Goal: Contribute content: Contribute content

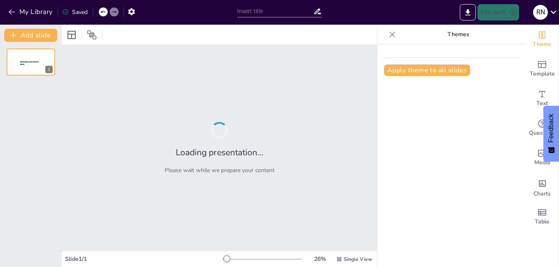
type input "Explorando el Mundo de las Hormigas: Experimentos y Curiosidades"
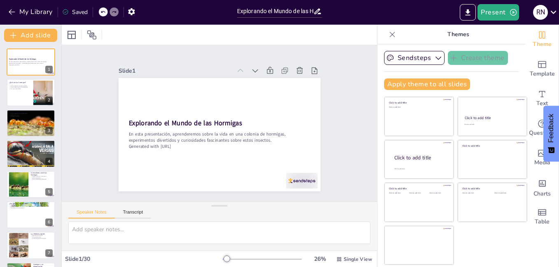
checkbox input "true"
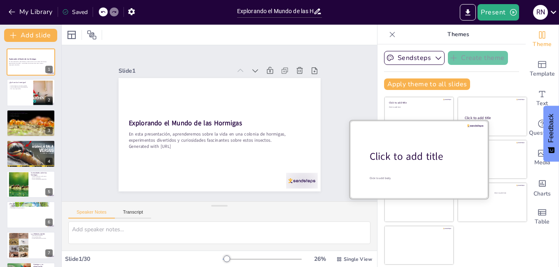
checkbox input "true"
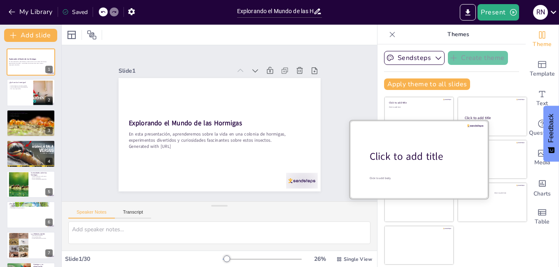
checkbox input "true"
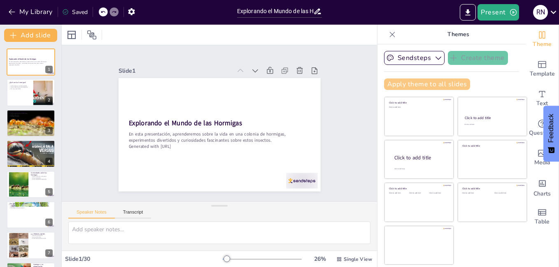
checkbox input "true"
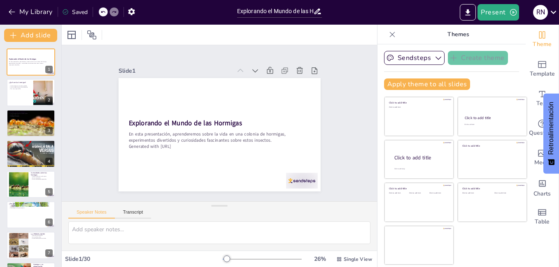
checkbox input "true"
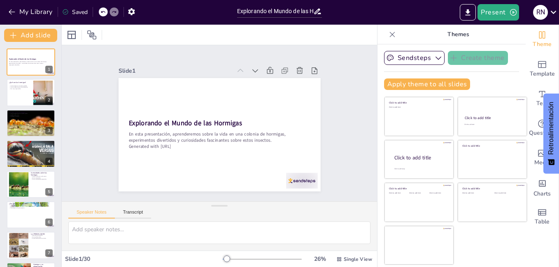
checkbox input "true"
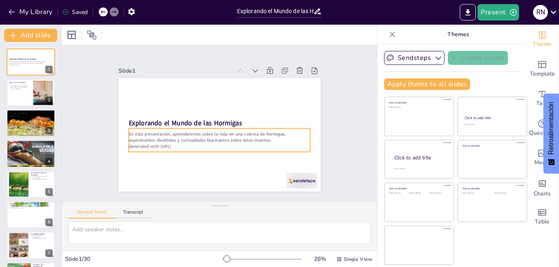
checkbox input "true"
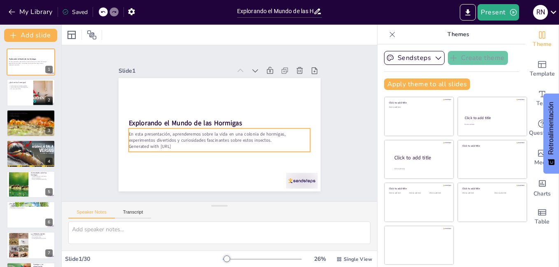
checkbox input "true"
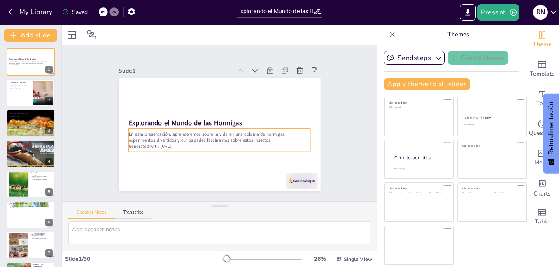
checkbox input "true"
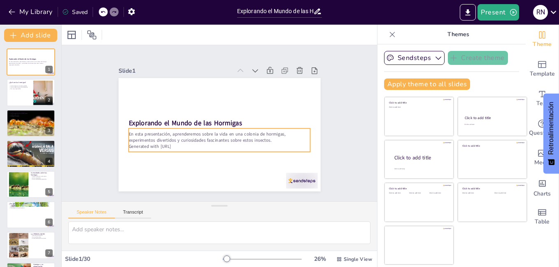
checkbox input "true"
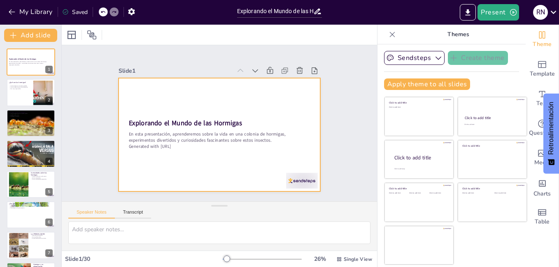
checkbox input "true"
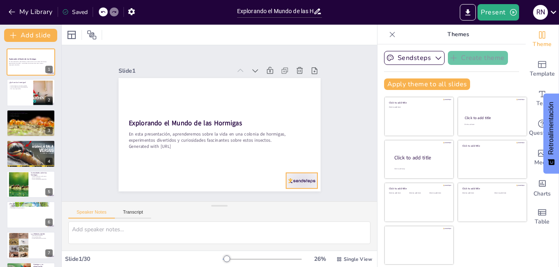
checkbox input "true"
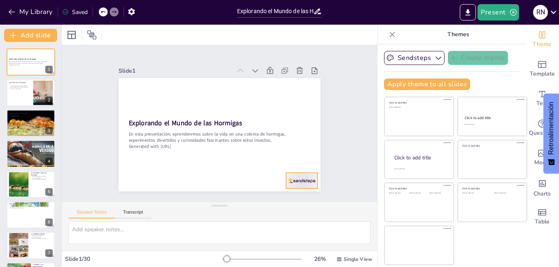
click at [280, 200] on div at bounding box center [261, 215] width 35 height 30
checkbox input "true"
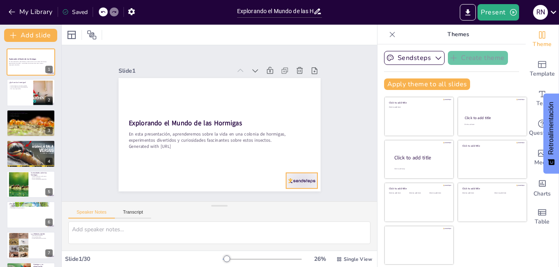
checkbox input "true"
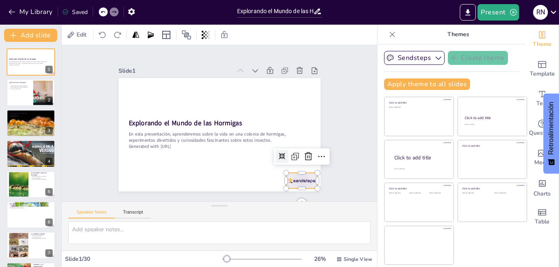
checkbox input "true"
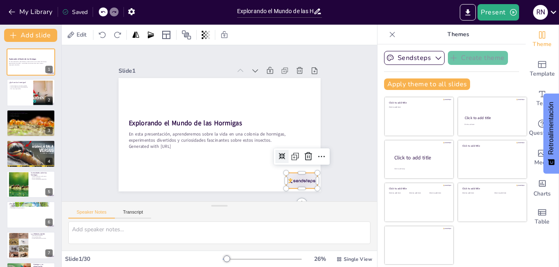
checkbox input "true"
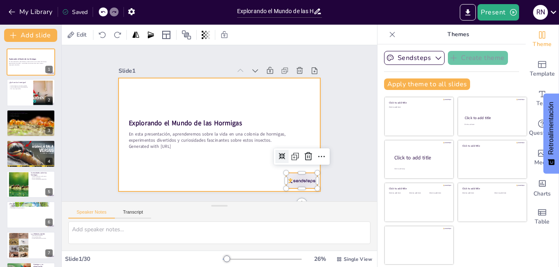
checkbox input "true"
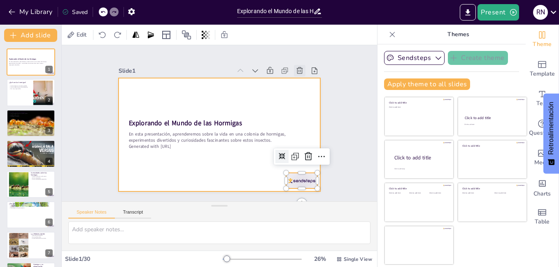
checkbox input "true"
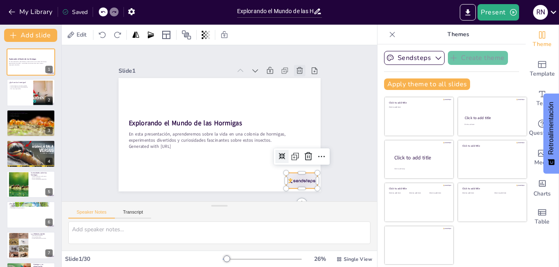
click at [301, 76] on icon at bounding box center [304, 79] width 7 height 7
type textarea "Las hormigas son insectos sociales, lo que significa que viven en grupos organi…"
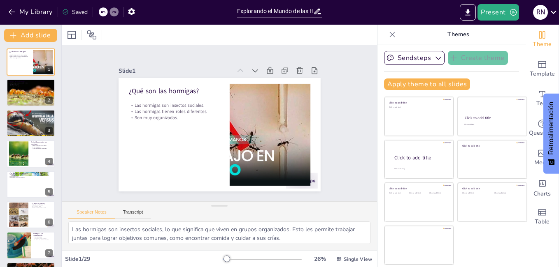
checkbox input "true"
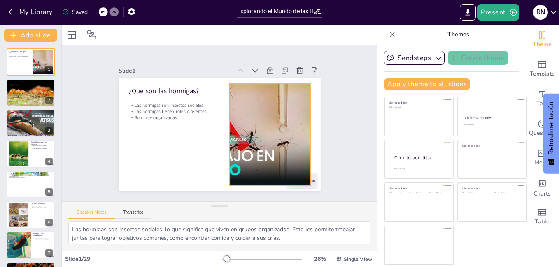
checkbox input "true"
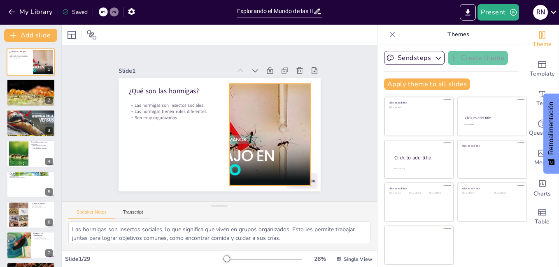
checkbox input "true"
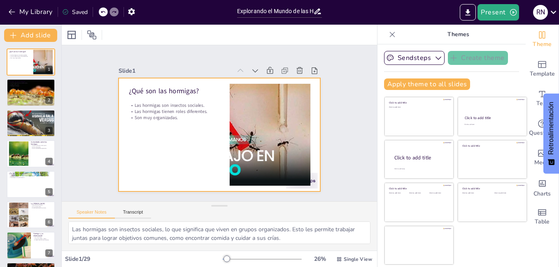
checkbox input "true"
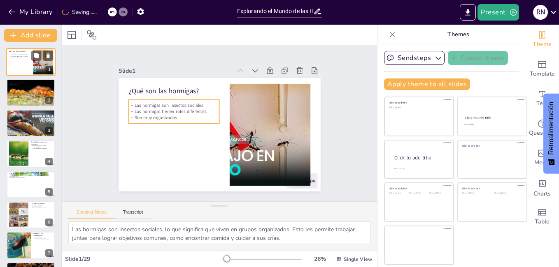
checkbox input "true"
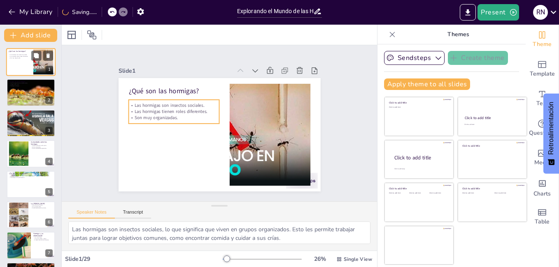
checkbox input "true"
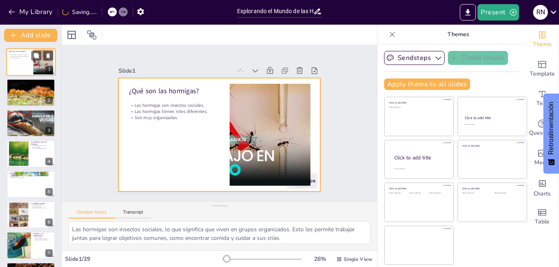
checkbox input "true"
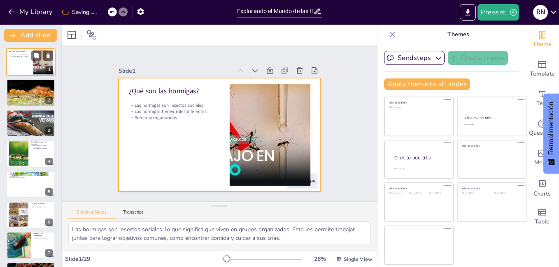
checkbox input "true"
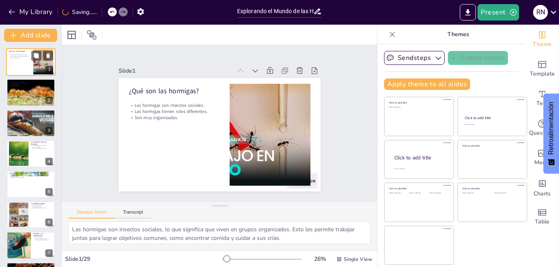
checkbox input "true"
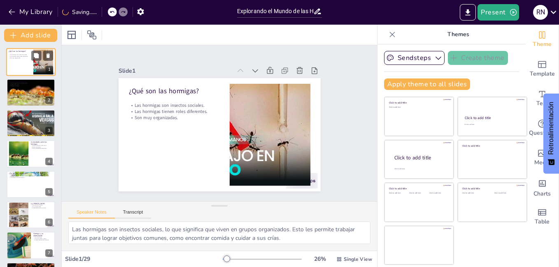
checkbox input "true"
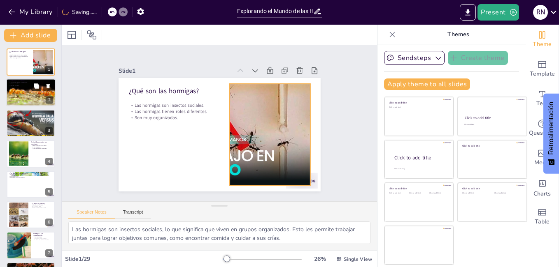
checkbox input "true"
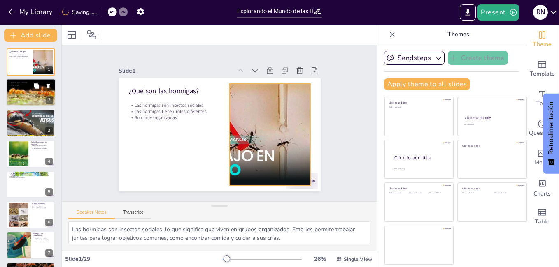
checkbox input "true"
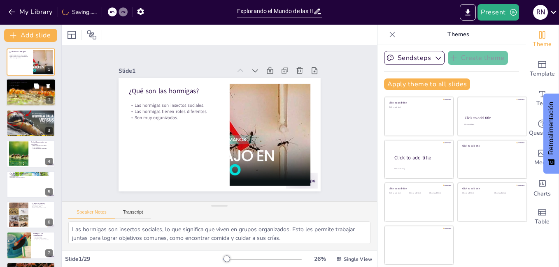
checkbox input "true"
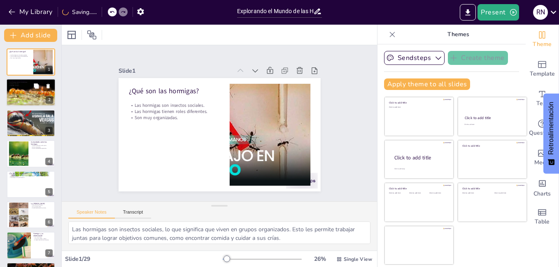
click at [31, 90] on div at bounding box center [30, 93] width 49 height 34
type textarea "La búsqueda de comida es una de las actividades más importantes en una colonia …"
checkbox input "true"
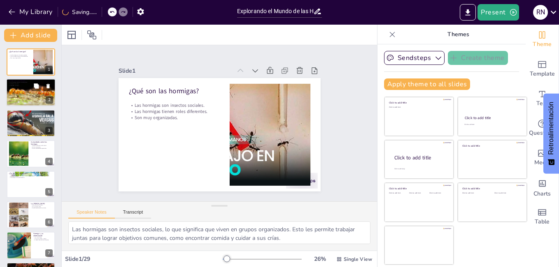
checkbox input "true"
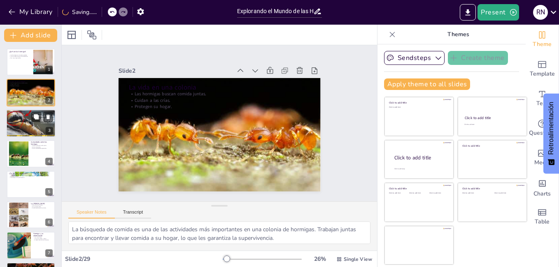
checkbox input "true"
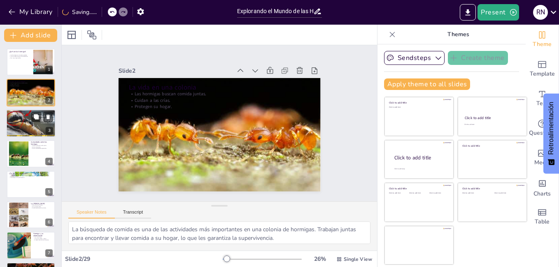
checkbox input "true"
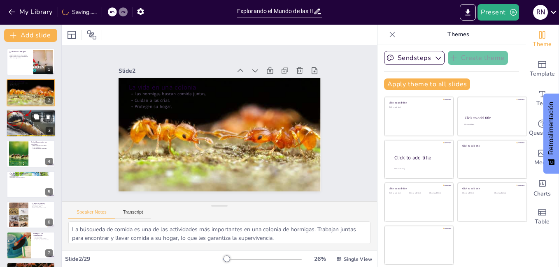
checkbox input "true"
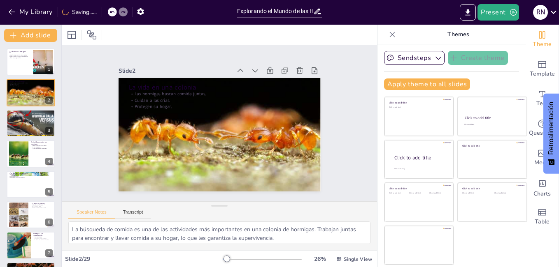
checkbox input "true"
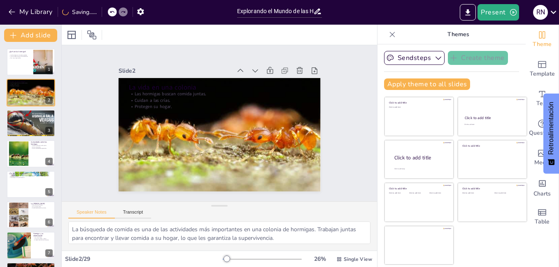
checkbox input "true"
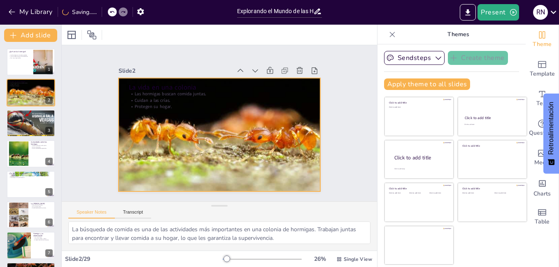
checkbox input "true"
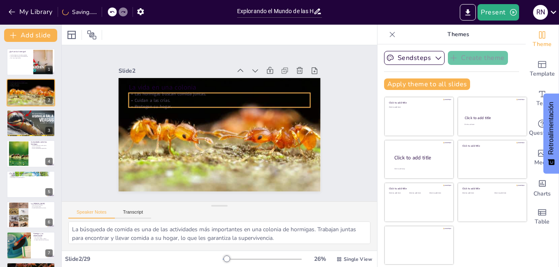
checkbox input "true"
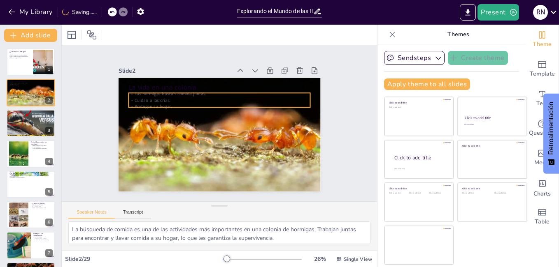
checkbox input "true"
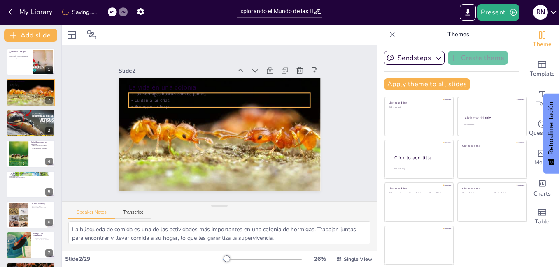
checkbox input "true"
click at [159, 98] on p "Cuidan a las crías." at bounding box center [219, 100] width 182 height 6
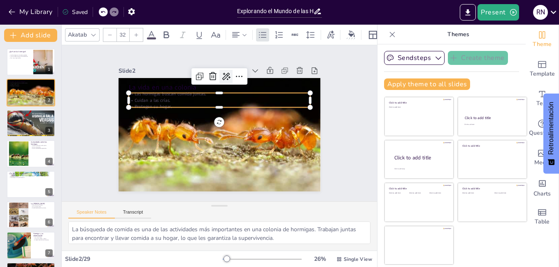
click at [226, 76] on icon at bounding box center [231, 77] width 11 height 11
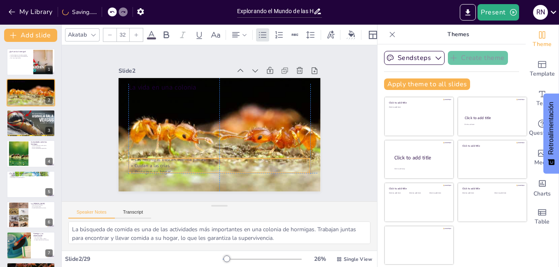
drag, startPoint x: 172, startPoint y: 92, endPoint x: 175, endPoint y: 159, distance: 66.7
click at [175, 159] on p "Las hormigas buscan comida juntas." at bounding box center [219, 159] width 182 height 6
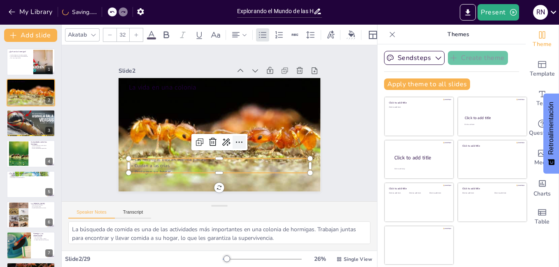
click at [234, 137] on div at bounding box center [237, 144] width 14 height 14
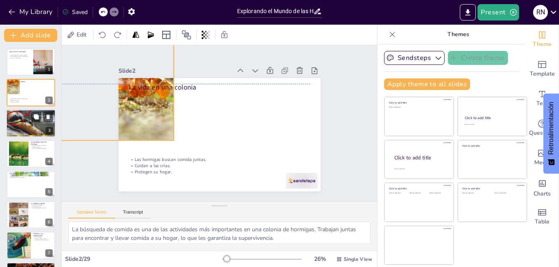
drag, startPoint x: 190, startPoint y: 183, endPoint x: 23, endPoint y: 123, distance: 177.2
click at [23, 123] on div "Document fonts Akatab Recently used Mulish Popular fonts Lato Montserrat Open S…" at bounding box center [279, 146] width 559 height 243
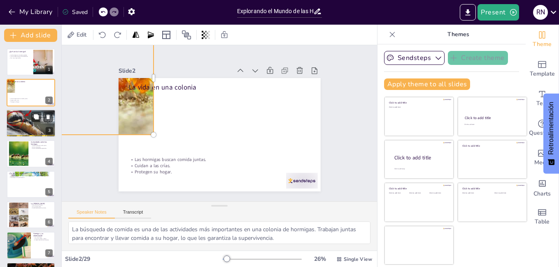
click at [23, 123] on div at bounding box center [30, 123] width 49 height 28
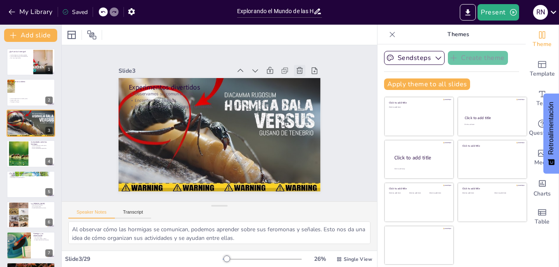
click at [297, 67] on icon at bounding box center [300, 70] width 6 height 7
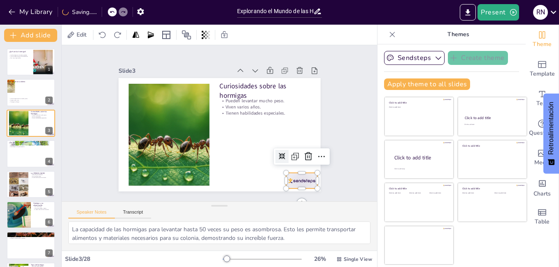
click at [303, 180] on div at bounding box center [302, 181] width 32 height 16
click at [191, 207] on icon at bounding box center [186, 212] width 10 height 10
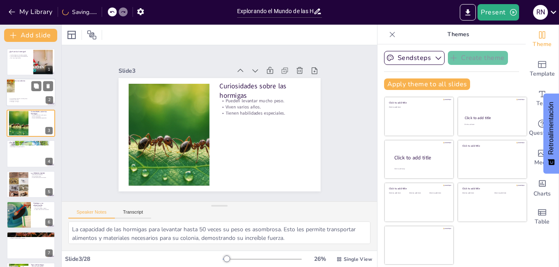
click at [18, 91] on div at bounding box center [30, 93] width 49 height 28
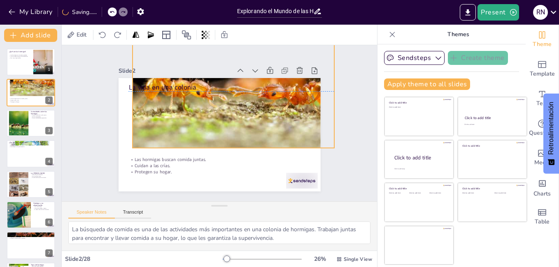
drag, startPoint x: 142, startPoint y: 118, endPoint x: 331, endPoint y: 131, distance: 189.3
click at [331, 131] on div "Slide 1 ¿Qué son las hormigas? Las hormigas son insectos sociales. Las hormigas…" at bounding box center [219, 123] width 248 height 137
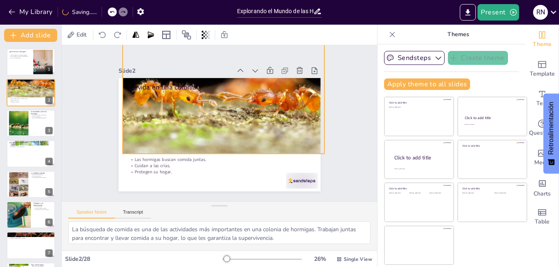
drag, startPoint x: 255, startPoint y: 127, endPoint x: 238, endPoint y: 133, distance: 18.2
click at [238, 133] on div at bounding box center [224, 98] width 202 height 140
click at [26, 163] on div at bounding box center [30, 154] width 49 height 28
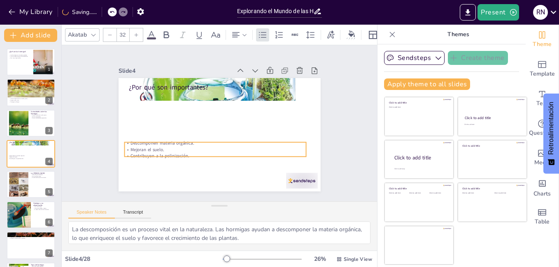
drag, startPoint x: 183, startPoint y: 96, endPoint x: 179, endPoint y: 146, distance: 49.6
click at [179, 146] on p "Mejoran el suelo." at bounding box center [215, 149] width 182 height 6
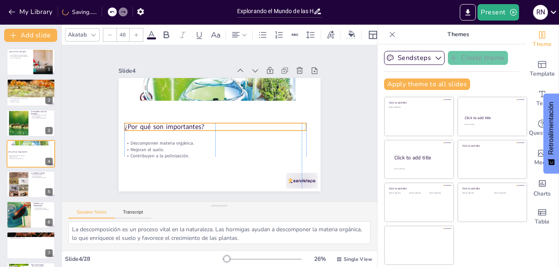
drag, startPoint x: 161, startPoint y: 86, endPoint x: 155, endPoint y: 126, distance: 40.0
click at [155, 126] on p "¿Por qué son importantes?" at bounding box center [215, 126] width 182 height 28
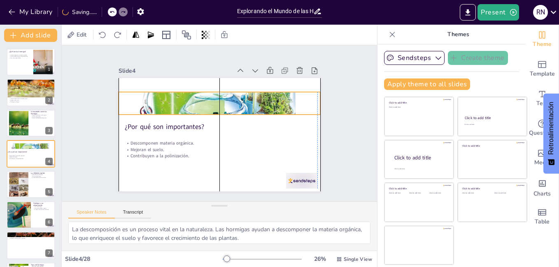
drag, startPoint x: 163, startPoint y: 86, endPoint x: 159, endPoint y: 99, distance: 14.1
click at [159, 99] on div at bounding box center [223, 103] width 233 height 207
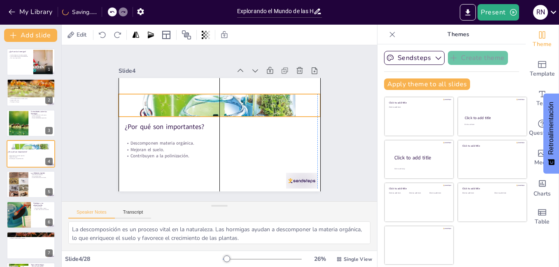
drag, startPoint x: 210, startPoint y: 89, endPoint x: 210, endPoint y: 94, distance: 4.5
click at [210, 94] on div at bounding box center [220, 105] width 202 height 169
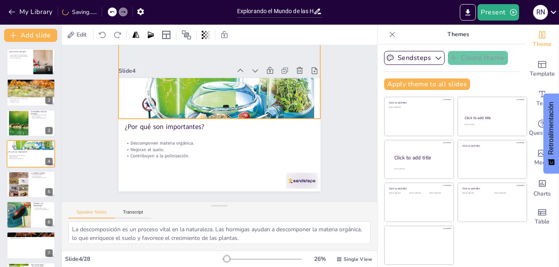
drag, startPoint x: 234, startPoint y: 93, endPoint x: 226, endPoint y: 5, distance: 87.6
click at [226, 5] on div "My Library Saving...... Explorando el Mundo de las Hormigas: Experimentos y Cur…" at bounding box center [279, 133] width 559 height 267
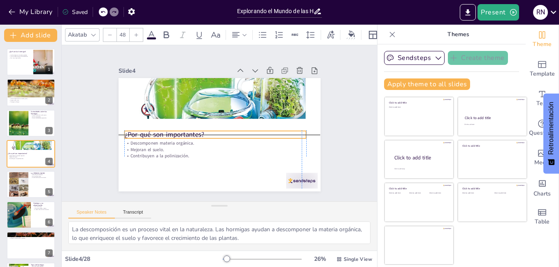
drag, startPoint x: 194, startPoint y: 126, endPoint x: 191, endPoint y: 133, distance: 7.6
click at [191, 133] on p "¿Por qué son importantes?" at bounding box center [210, 131] width 162 height 99
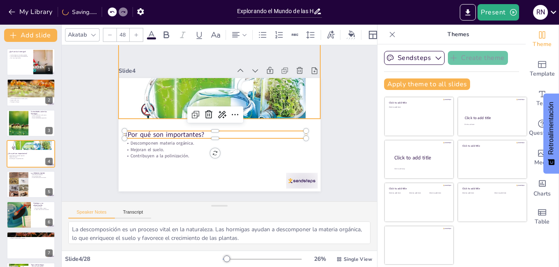
click at [253, 100] on div at bounding box center [228, 101] width 232 height 205
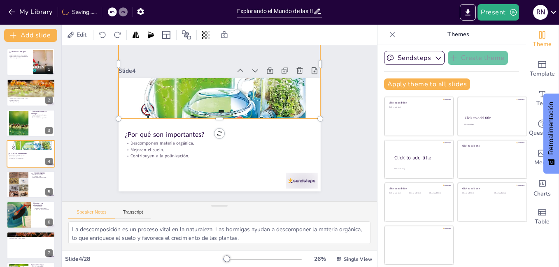
click at [213, 114] on div at bounding box center [243, 120] width 254 height 270
click at [214, 119] on div at bounding box center [220, 122] width 202 height 7
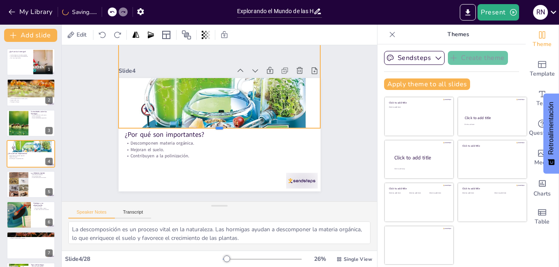
drag, startPoint x: 214, startPoint y: 118, endPoint x: 213, endPoint y: 127, distance: 9.5
click at [213, 128] on div at bounding box center [220, 131] width 202 height 7
click at [24, 193] on div at bounding box center [19, 184] width 20 height 27
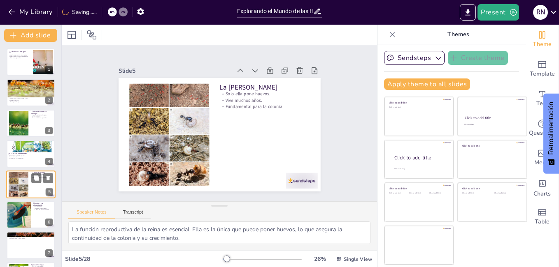
scroll to position [30, 0]
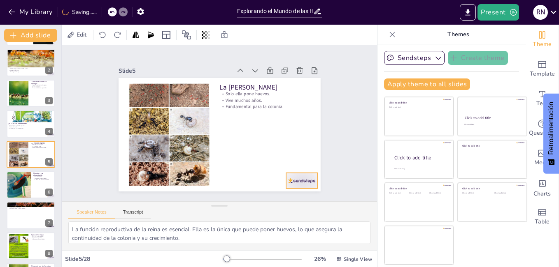
click at [296, 180] on div at bounding box center [295, 189] width 33 height 19
click at [303, 152] on icon at bounding box center [308, 157] width 10 height 10
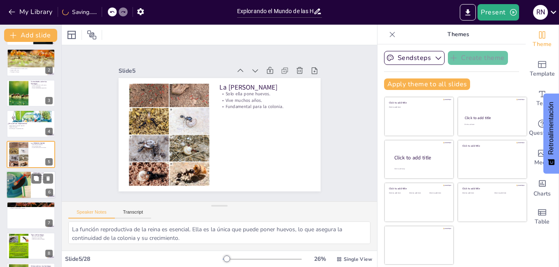
click at [26, 186] on div at bounding box center [18, 185] width 49 height 28
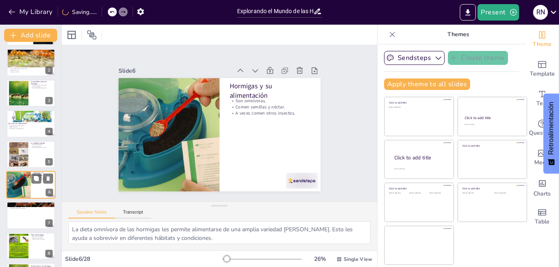
scroll to position [60, 0]
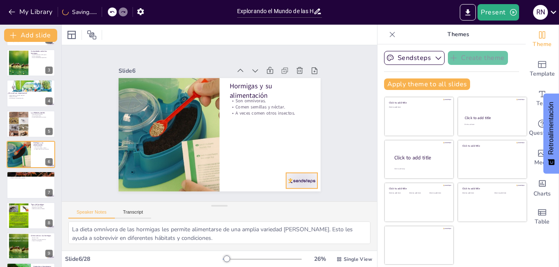
click at [293, 179] on div at bounding box center [302, 181] width 32 height 16
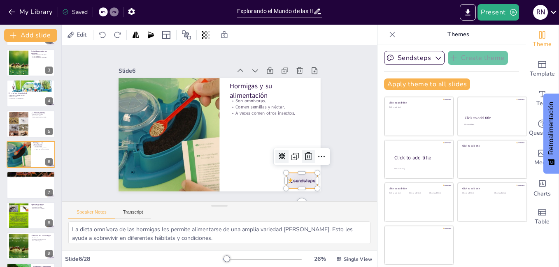
click at [304, 155] on icon at bounding box center [308, 157] width 10 height 10
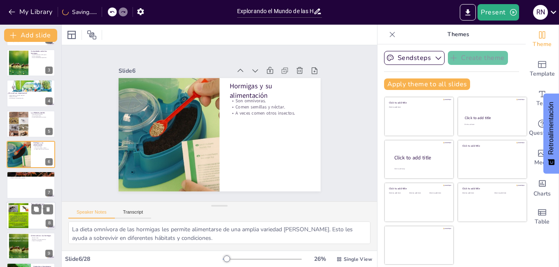
click at [24, 217] on div at bounding box center [18, 215] width 25 height 25
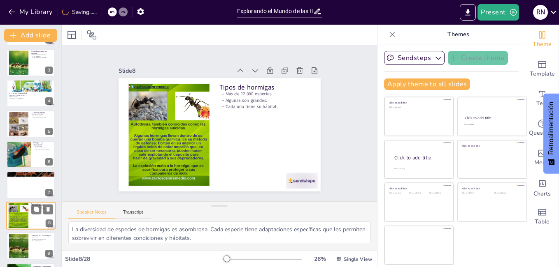
scroll to position [122, 0]
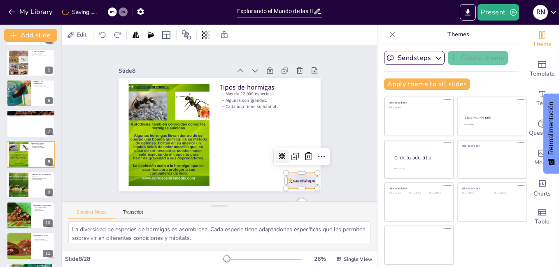
click at [296, 180] on div at bounding box center [295, 189] width 33 height 19
click at [304, 155] on icon at bounding box center [308, 157] width 10 height 10
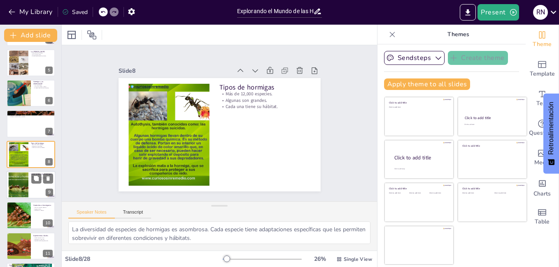
click at [16, 189] on div at bounding box center [18, 185] width 44 height 25
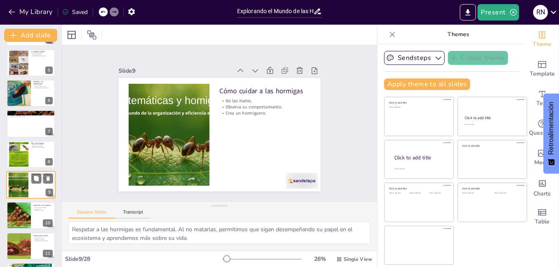
scroll to position [152, 0]
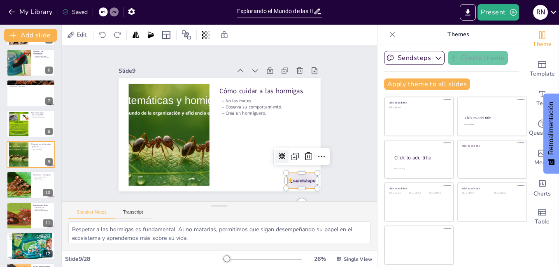
click at [297, 180] on div at bounding box center [295, 189] width 33 height 19
click at [305, 152] on icon at bounding box center [308, 156] width 7 height 8
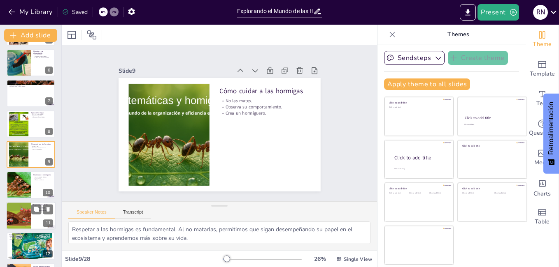
click at [15, 215] on div at bounding box center [18, 216] width 53 height 28
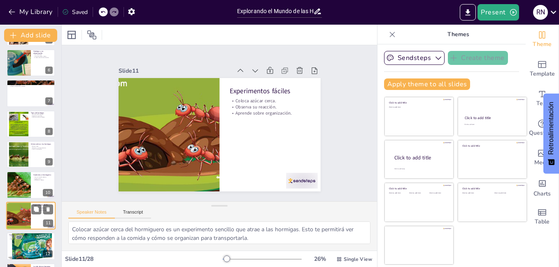
scroll to position [214, 0]
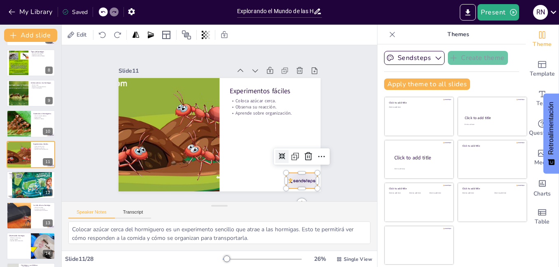
click at [296, 179] on div at bounding box center [302, 181] width 32 height 16
click at [302, 169] on icon at bounding box center [299, 175] width 12 height 12
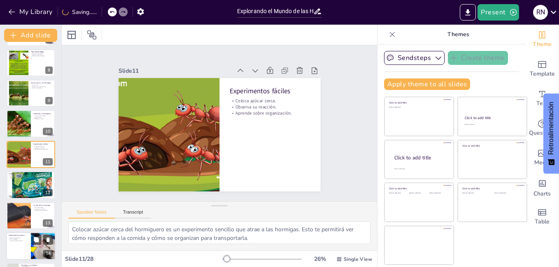
click at [16, 243] on div at bounding box center [30, 247] width 49 height 28
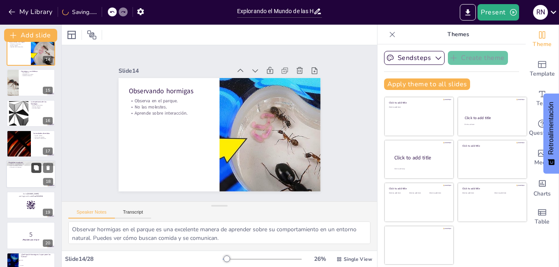
scroll to position [424, 0]
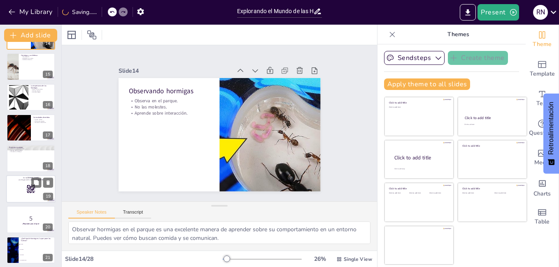
click at [27, 196] on div at bounding box center [30, 189] width 49 height 28
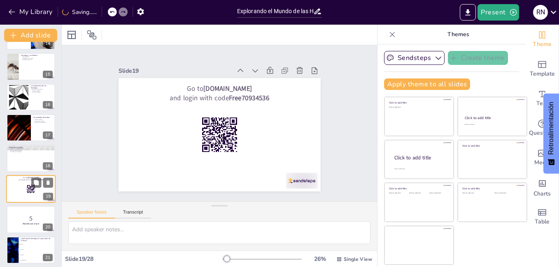
scroll to position [458, 0]
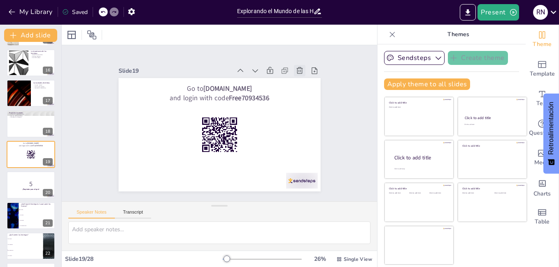
click at [295, 67] on icon at bounding box center [299, 71] width 8 height 8
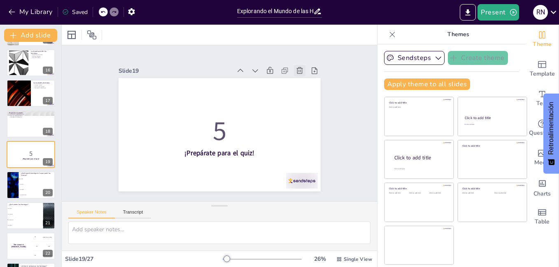
click at [295, 70] on icon at bounding box center [299, 71] width 8 height 8
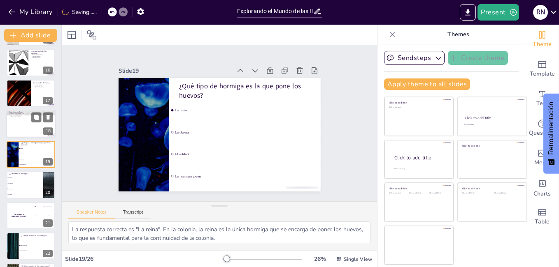
click at [21, 127] on div at bounding box center [30, 124] width 49 height 28
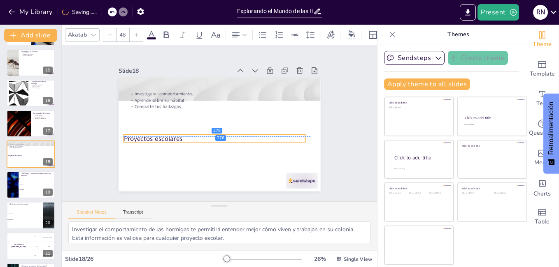
drag, startPoint x: 159, startPoint y: 87, endPoint x: 154, endPoint y: 137, distance: 50.4
click at [154, 137] on p "Proyectos escolares" at bounding box center [214, 138] width 182 height 9
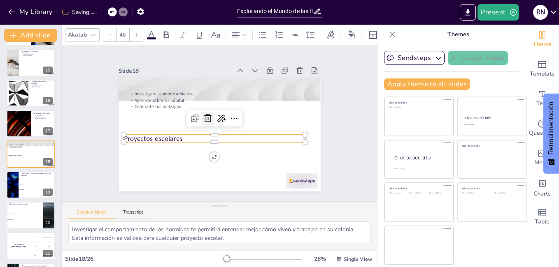
click at [203, 116] on icon at bounding box center [208, 119] width 10 height 10
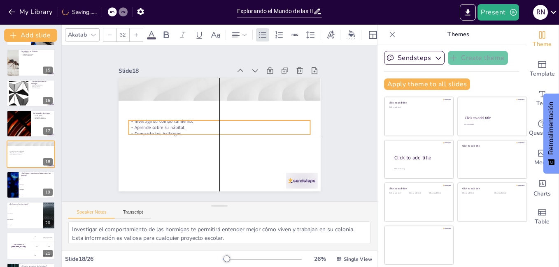
drag, startPoint x: 153, startPoint y: 95, endPoint x: 154, endPoint y: 124, distance: 29.3
click at [154, 125] on p "Aprende sobre su hábitat." at bounding box center [219, 128] width 182 height 6
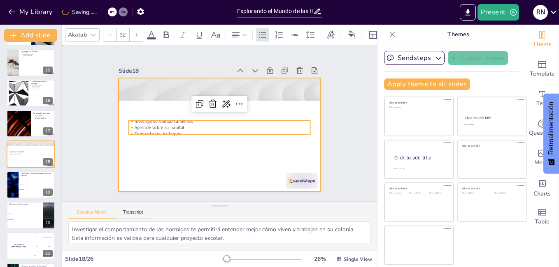
click at [138, 152] on div at bounding box center [220, 135] width 202 height 114
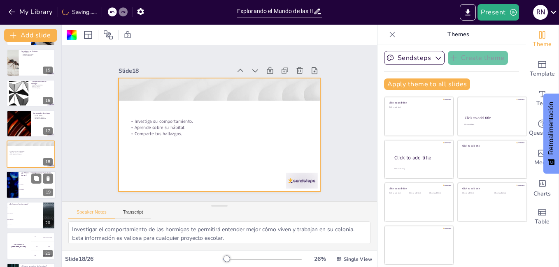
click at [23, 192] on li "El soldado" at bounding box center [37, 189] width 37 height 5
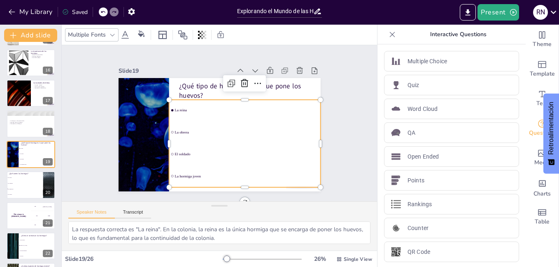
click at [176, 107] on span "La reina" at bounding box center [248, 113] width 144 height 19
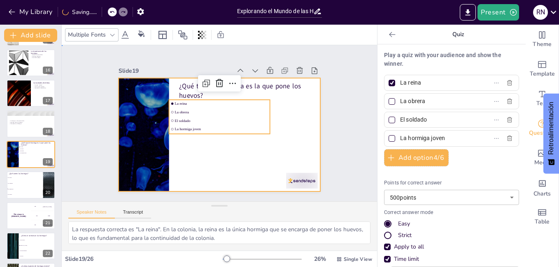
click at [289, 120] on div at bounding box center [220, 135] width 202 height 114
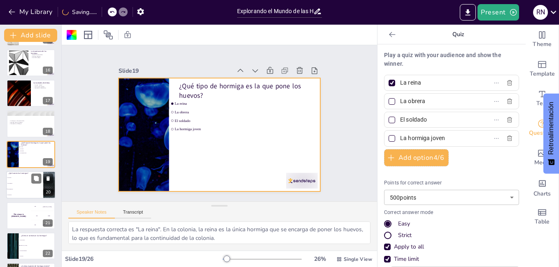
click at [19, 185] on li "Solo semillas" at bounding box center [24, 184] width 37 height 6
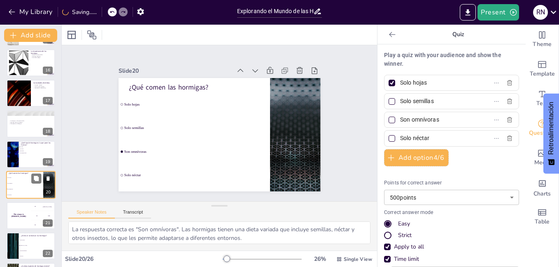
scroll to position [489, 0]
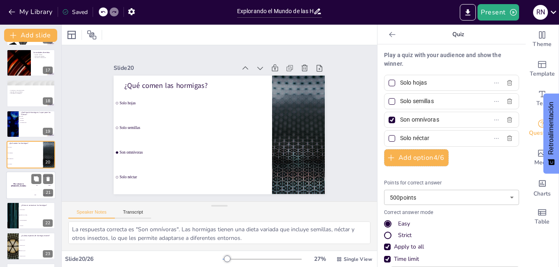
click at [19, 187] on div "The winner is Niels 🏆" at bounding box center [18, 186] width 25 height 28
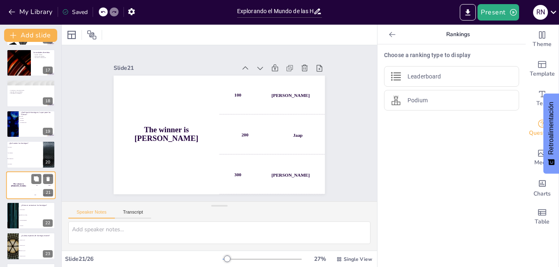
scroll to position [520, 0]
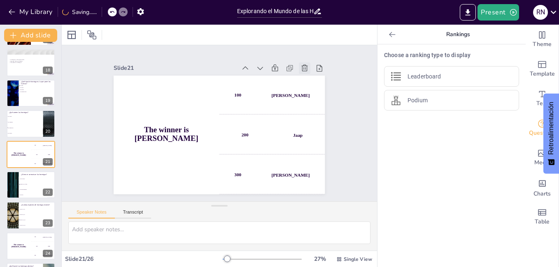
click at [300, 67] on icon at bounding box center [304, 68] width 8 height 8
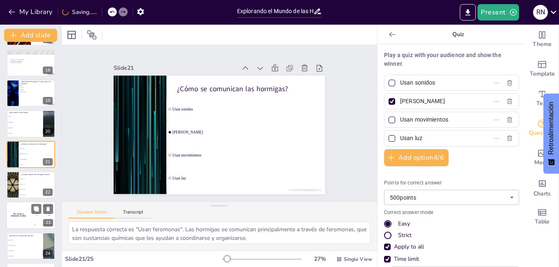
click at [26, 219] on div "The winner is Niels 🏆" at bounding box center [18, 216] width 25 height 28
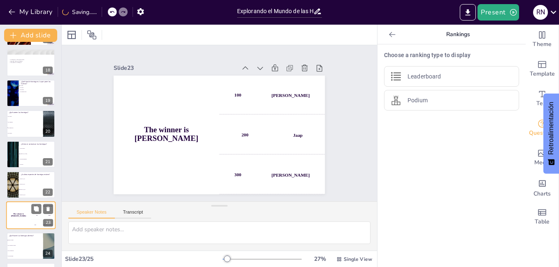
scroll to position [549, 0]
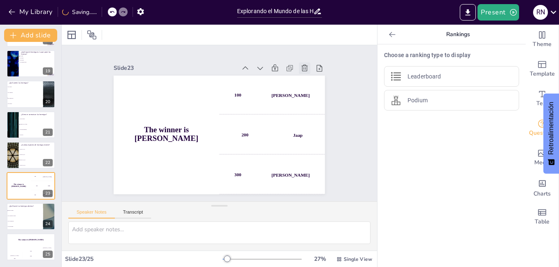
click at [305, 73] on icon at bounding box center [309, 77] width 9 height 9
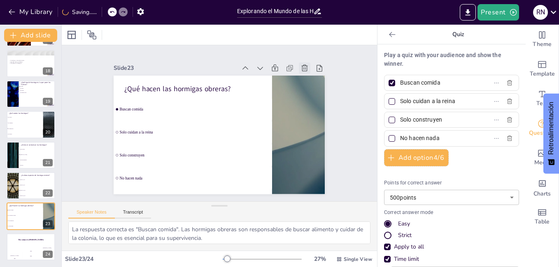
scroll to position [519, 0]
click at [30, 247] on div "The winner is Niels 🏆" at bounding box center [30, 240] width 49 height 14
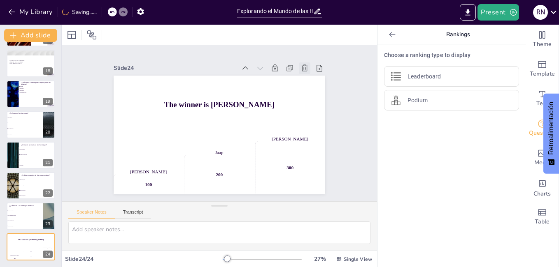
click at [312, 92] on icon at bounding box center [317, 97] width 10 height 10
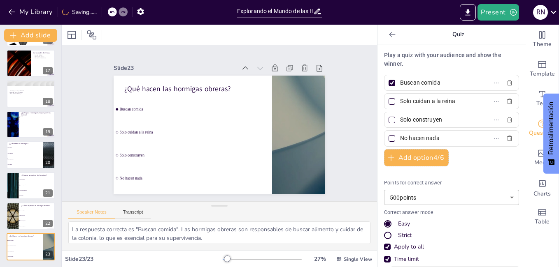
scroll to position [488, 0]
click at [0, 220] on html "My Library Saving...... Explorando el Mundo de las Hormigas: Experimentos y Cur…" at bounding box center [279, 133] width 559 height 267
click at [16, 218] on div at bounding box center [12, 216] width 49 height 28
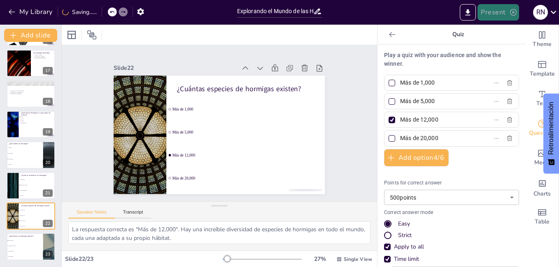
click at [489, 11] on button "Present" at bounding box center [497, 12] width 41 height 16
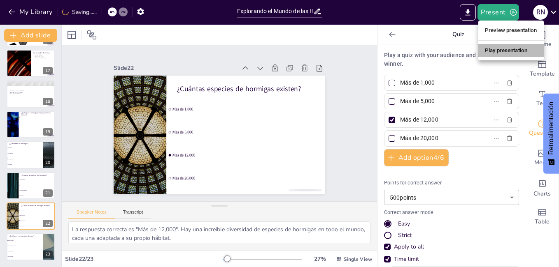
click at [513, 52] on li "Play presentation" at bounding box center [510, 50] width 65 height 13
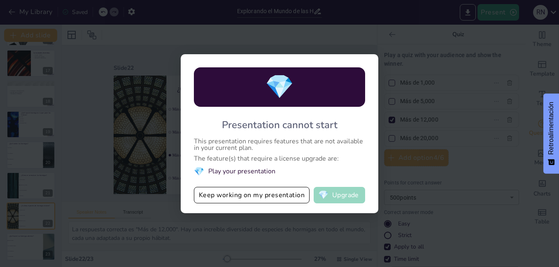
click at [347, 196] on button "💎 Upgrade" at bounding box center [339, 195] width 51 height 16
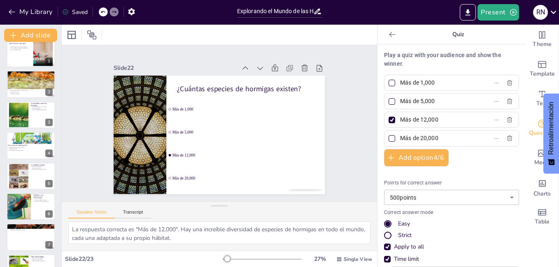
scroll to position [0, 0]
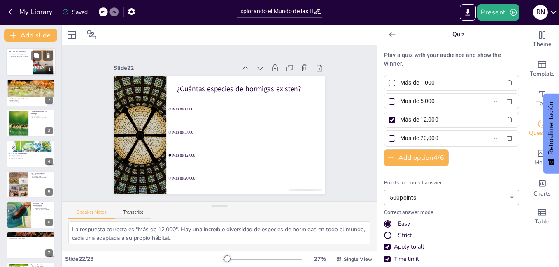
click at [23, 60] on div at bounding box center [30, 62] width 49 height 28
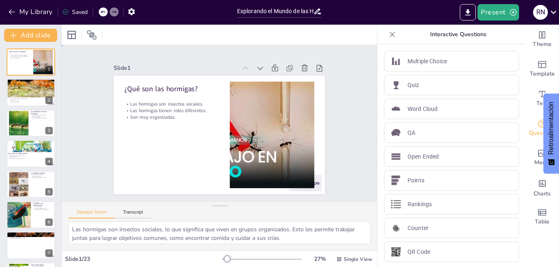
click at [356, 116] on div "Slide 1 ¿Qué son las hormigas? Las hormigas son insectos sociales. Las hormigas…" at bounding box center [219, 123] width 315 height 156
click at [390, 37] on icon at bounding box center [392, 34] width 5 height 5
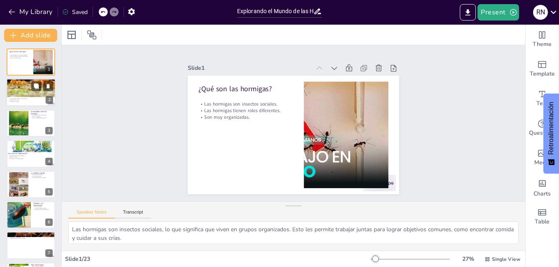
click at [18, 91] on div at bounding box center [31, 83] width 49 height 34
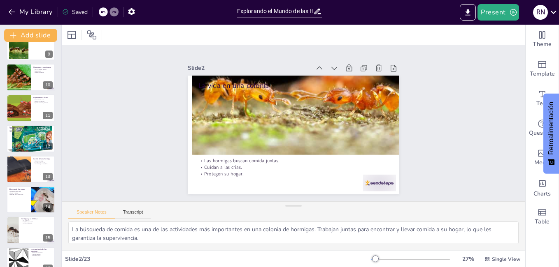
scroll to position [488, 0]
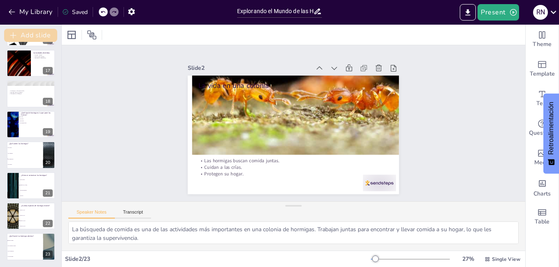
click at [41, 34] on button "Add slide" at bounding box center [30, 35] width 53 height 13
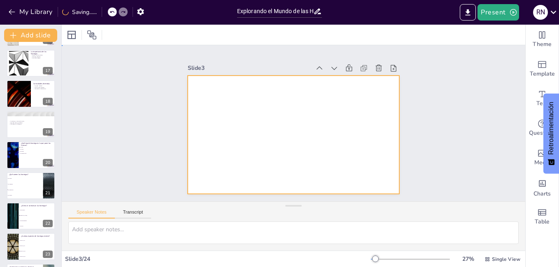
click at [268, 97] on div at bounding box center [293, 135] width 211 height 119
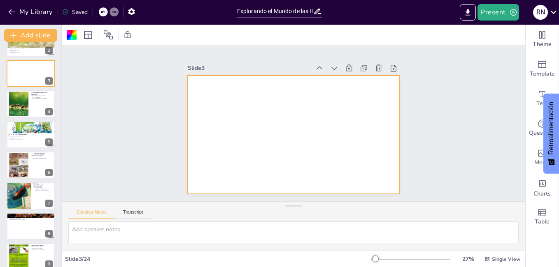
scroll to position [0, 0]
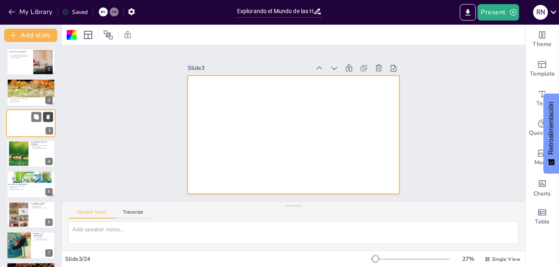
click at [51, 119] on button at bounding box center [48, 117] width 10 height 10
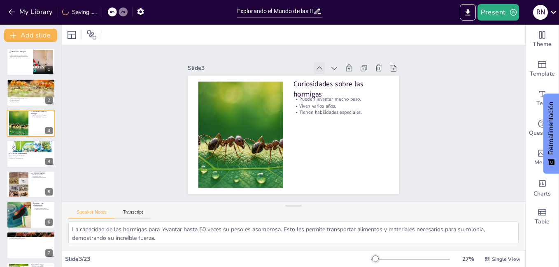
click at [315, 67] on icon at bounding box center [319, 68] width 8 height 8
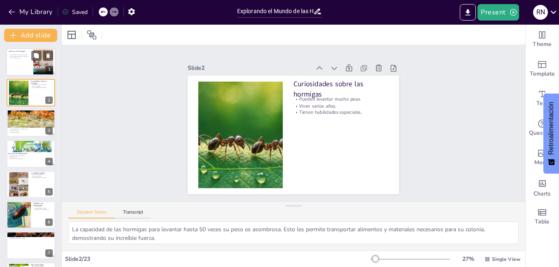
click at [26, 57] on p "Son muy organizadas." at bounding box center [20, 58] width 22 height 2
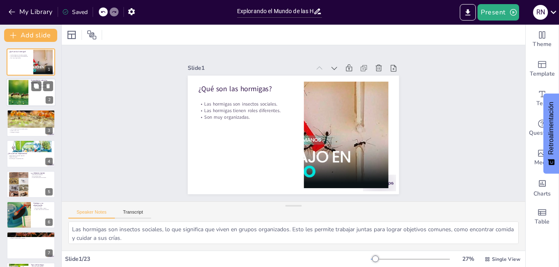
click at [31, 97] on div at bounding box center [30, 93] width 49 height 28
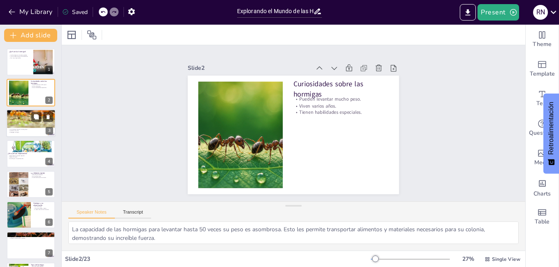
click at [13, 127] on div at bounding box center [31, 114] width 49 height 34
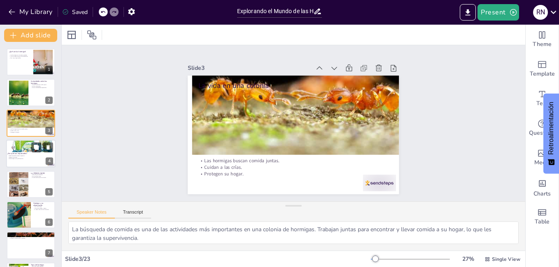
click at [18, 149] on div at bounding box center [32, 145] width 52 height 45
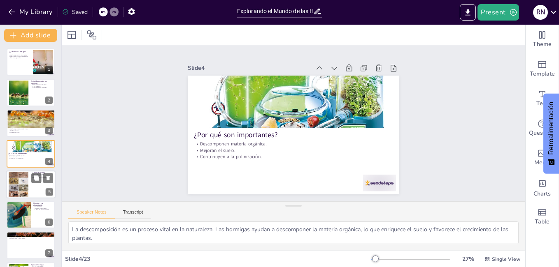
click at [16, 181] on div at bounding box center [19, 184] width 20 height 27
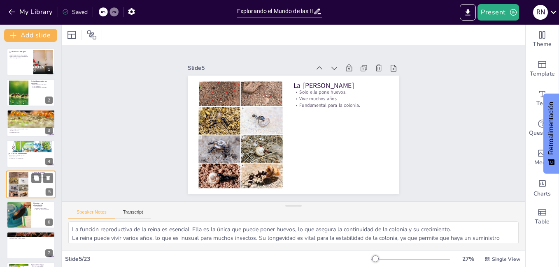
scroll to position [30, 0]
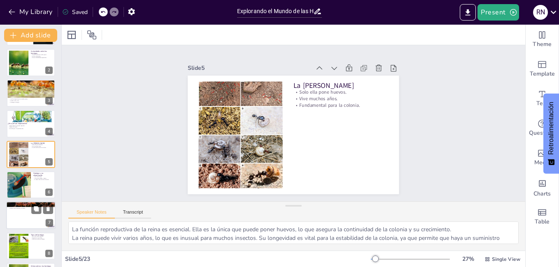
click at [14, 219] on div at bounding box center [30, 216] width 49 height 28
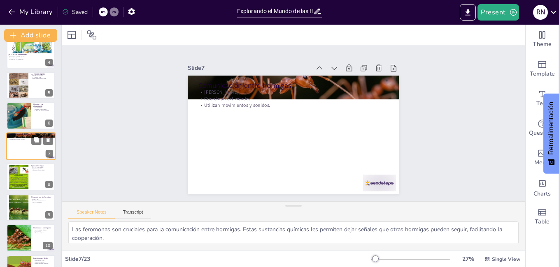
scroll to position [100, 0]
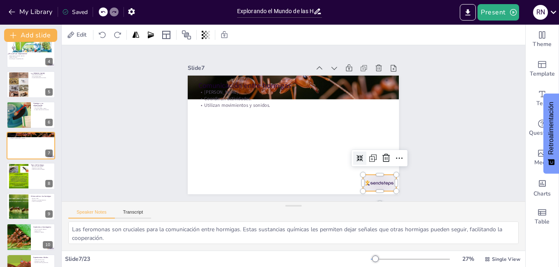
click at [372, 178] on div at bounding box center [379, 183] width 33 height 16
click at [381, 153] on icon at bounding box center [386, 158] width 10 height 10
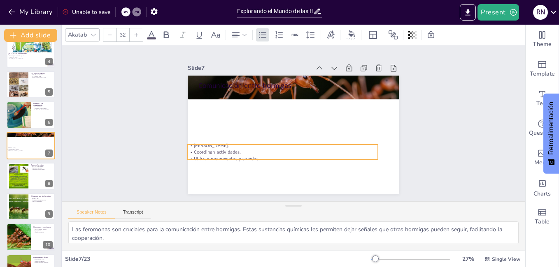
drag, startPoint x: 243, startPoint y: 100, endPoint x: 230, endPoint y: 154, distance: 55.0
click at [230, 156] on p "Utilizan movimientos y sonidos." at bounding box center [283, 159] width 190 height 7
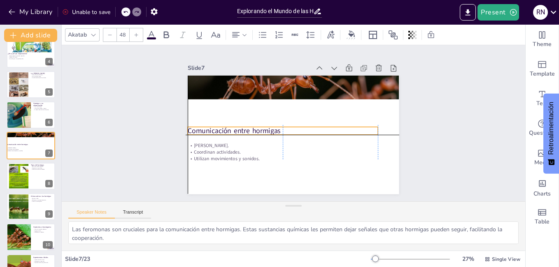
drag, startPoint x: 232, startPoint y: 81, endPoint x: 219, endPoint y: 124, distance: 45.4
click at [219, 126] on p "Comunicación entre hormigas" at bounding box center [283, 131] width 190 height 10
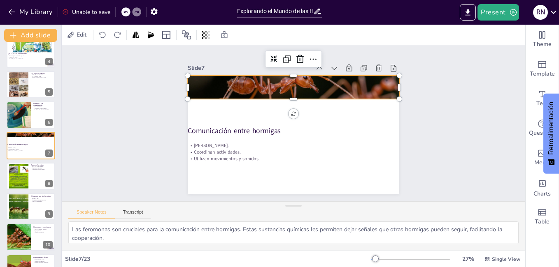
click at [256, 84] on div at bounding box center [293, 87] width 211 height 119
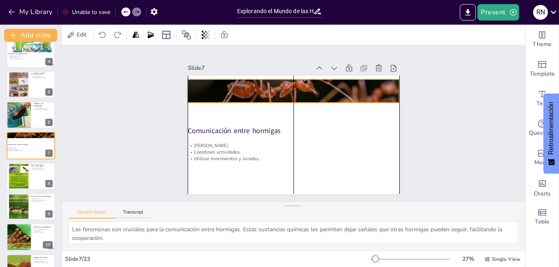
click at [284, 97] on div at bounding box center [293, 91] width 211 height 119
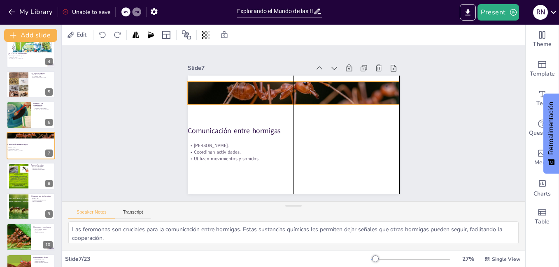
click at [286, 100] on div at bounding box center [293, 93] width 211 height 119
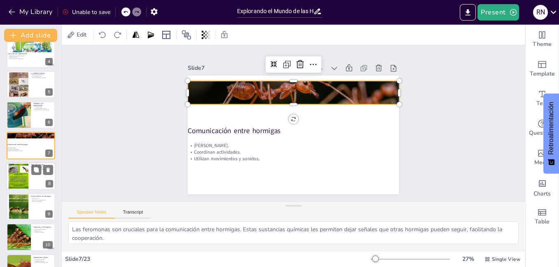
click at [22, 185] on div at bounding box center [18, 176] width 25 height 25
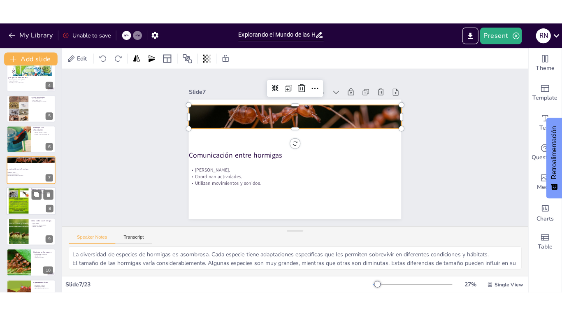
scroll to position [122, 0]
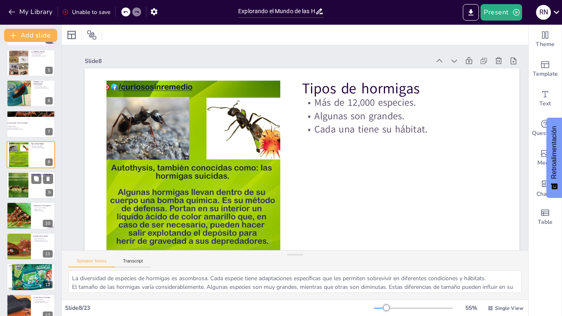
click at [22, 188] on div at bounding box center [18, 185] width 44 height 25
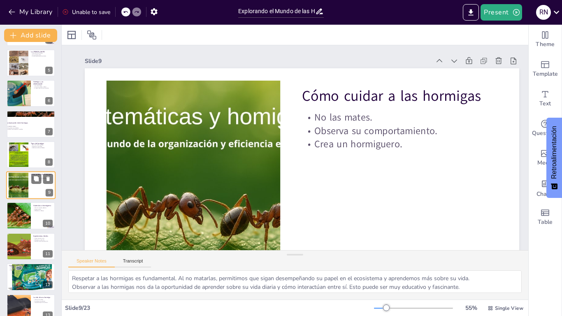
scroll to position [128, 0]
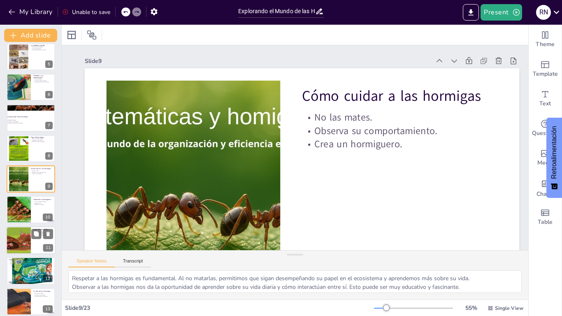
click at [20, 237] on div at bounding box center [18, 240] width 53 height 28
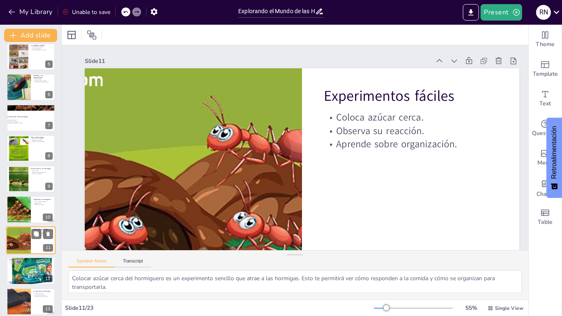
scroll to position [189, 0]
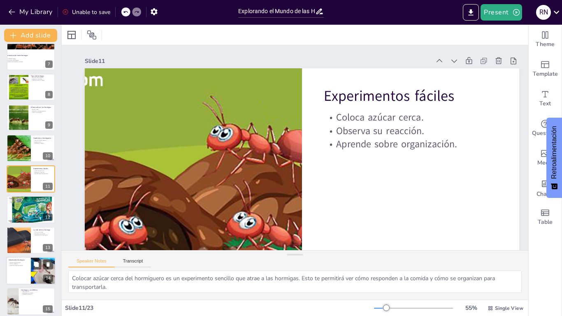
click at [20, 267] on div at bounding box center [30, 271] width 49 height 28
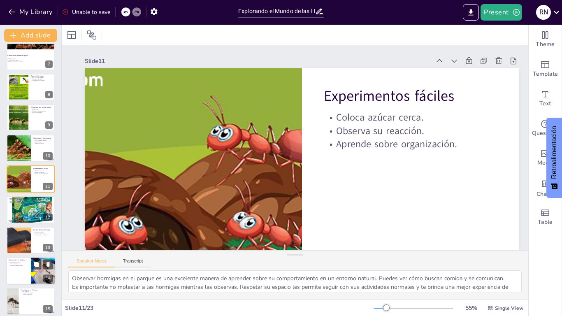
scroll to position [281, 0]
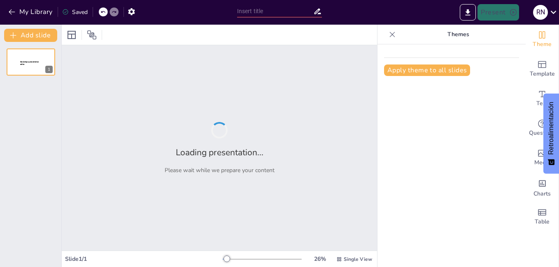
type input "Explorando el Mundo de las Hormigas: Experimentos y Curiosidades"
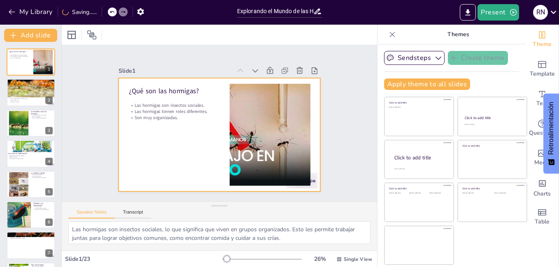
checkbox input "true"
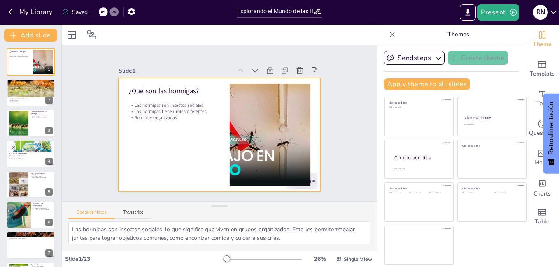
checkbox input "true"
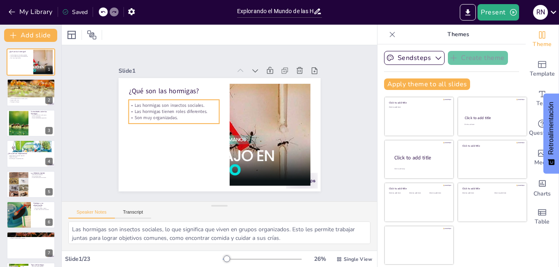
checkbox input "true"
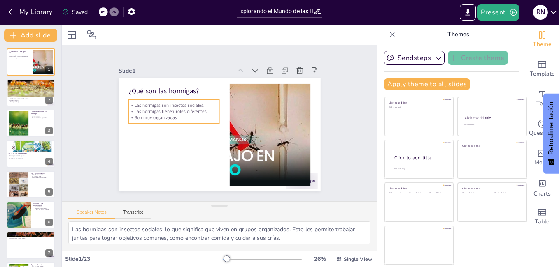
checkbox input "true"
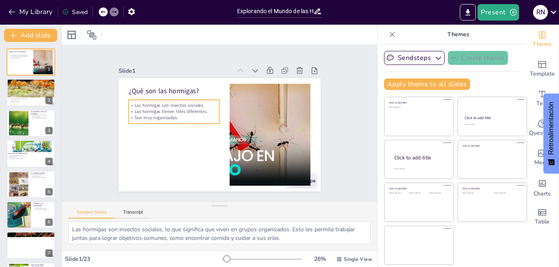
checkbox input "true"
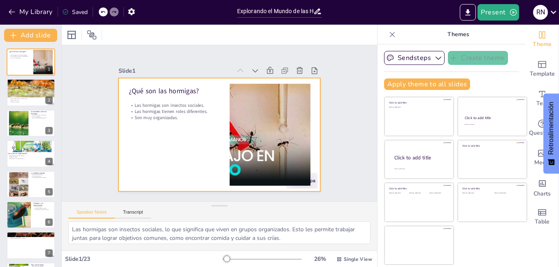
checkbox input "true"
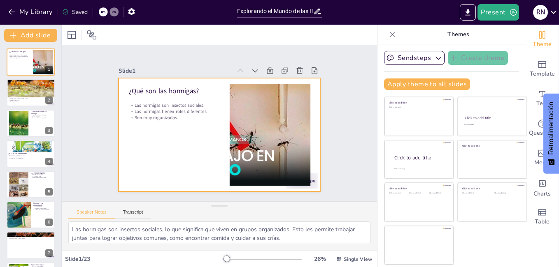
checkbox input "true"
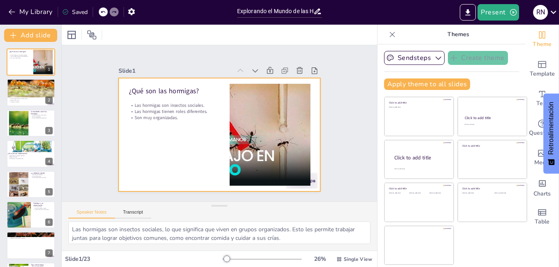
checkbox input "true"
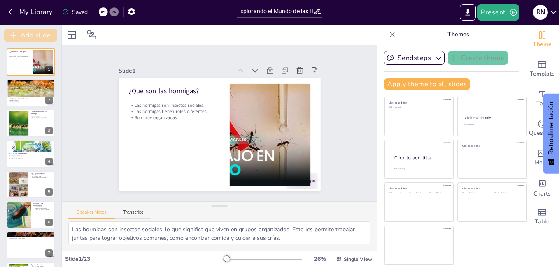
click at [40, 37] on button "Add slide" at bounding box center [30, 35] width 53 height 13
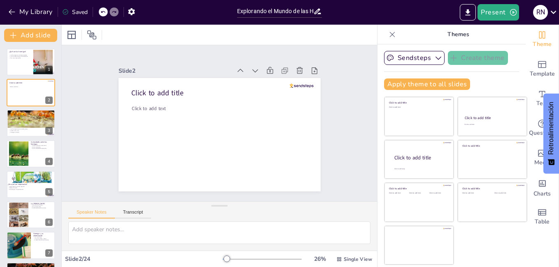
checkbox input "true"
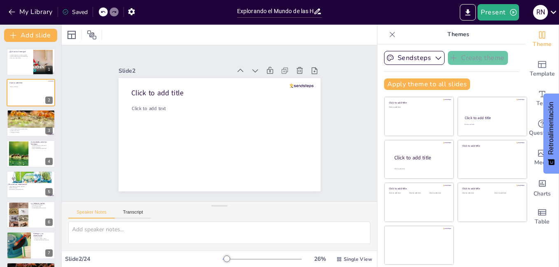
checkbox input "true"
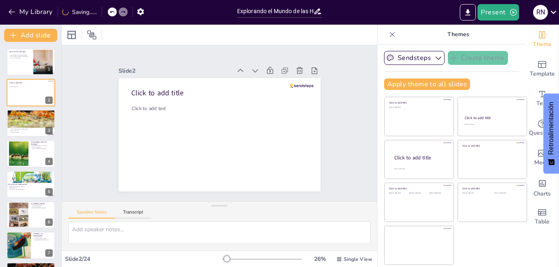
checkbox input "true"
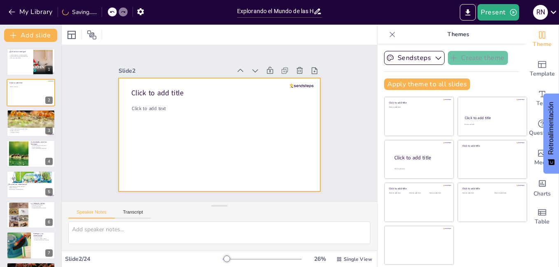
checkbox input "true"
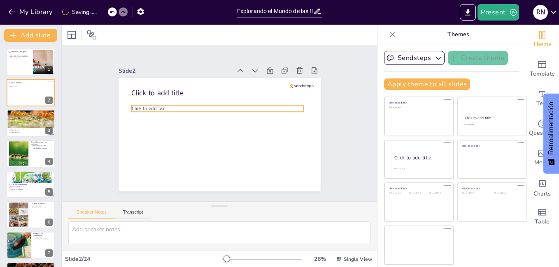
checkbox input "true"
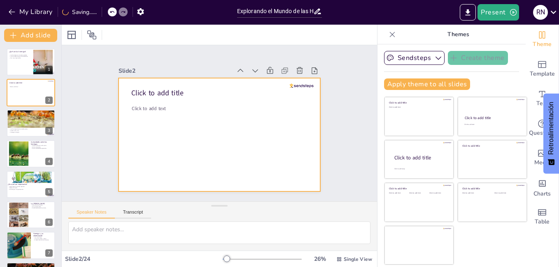
checkbox input "true"
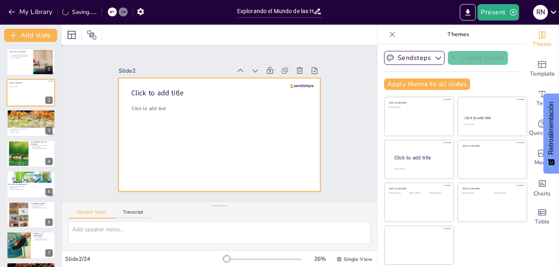
click at [151, 99] on div at bounding box center [208, 124] width 114 height 202
checkbox input "true"
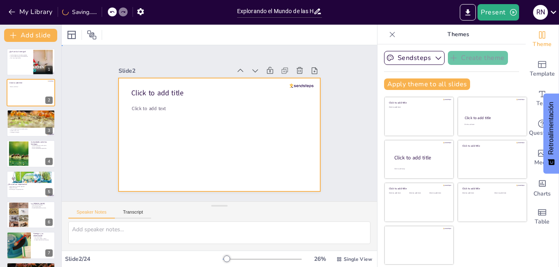
checkbox input "true"
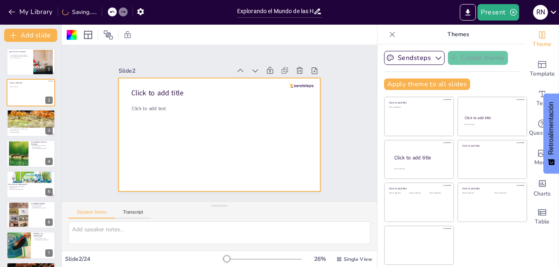
checkbox input "true"
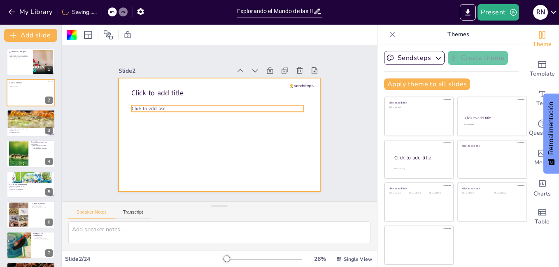
checkbox input "true"
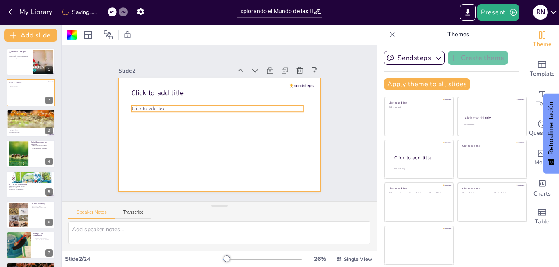
checkbox input "true"
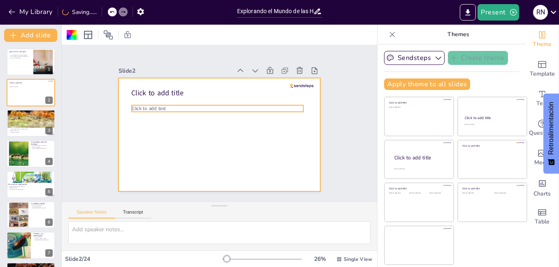
checkbox input "true"
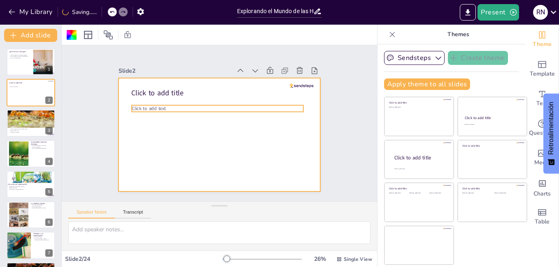
click at [236, 72] on span "Click to add text" at bounding box center [241, 54] width 10 height 35
checkbox input "true"
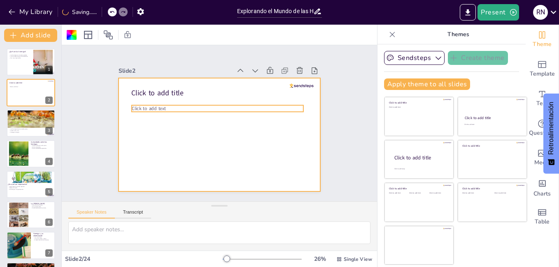
checkbox input "true"
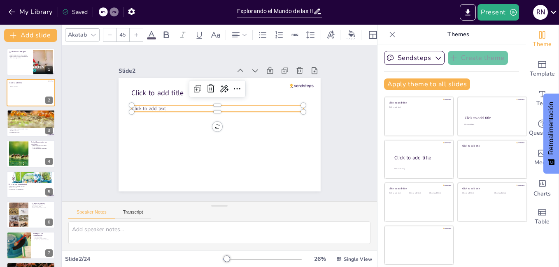
checkbox input "true"
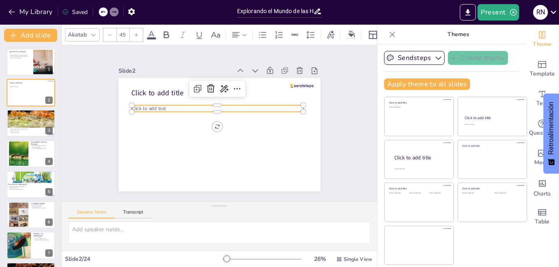
checkbox input "true"
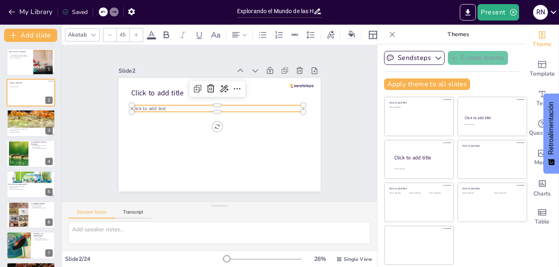
click at [169, 76] on span "Click to add text" at bounding box center [183, 61] width 28 height 30
checkbox input "true"
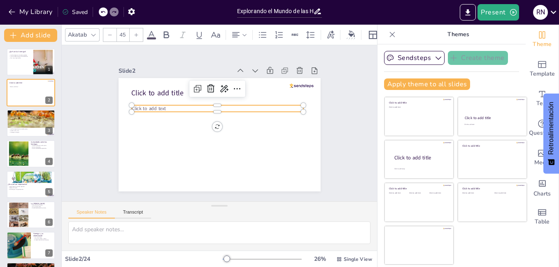
checkbox input "true"
click at [231, 72] on span "Click to add text" at bounding box center [234, 54] width 7 height 34
checkbox input "true"
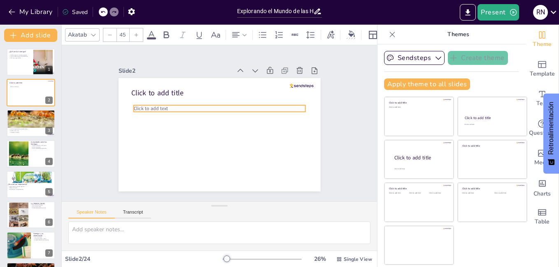
checkbox input "true"
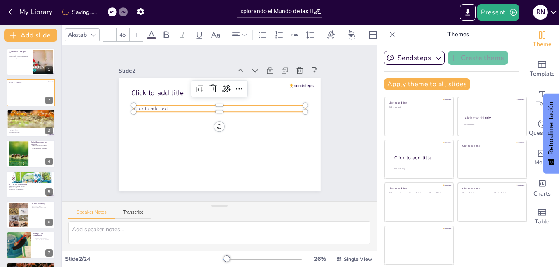
checkbox input "true"
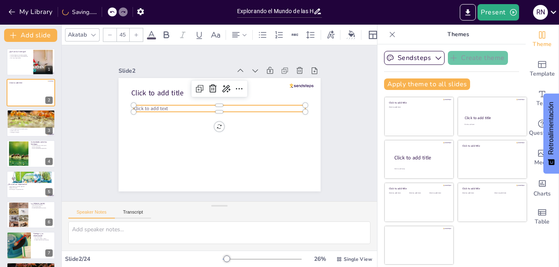
checkbox input "true"
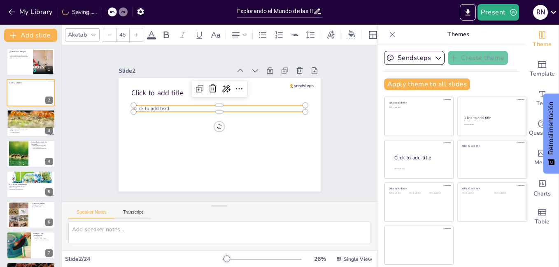
checkbox input "true"
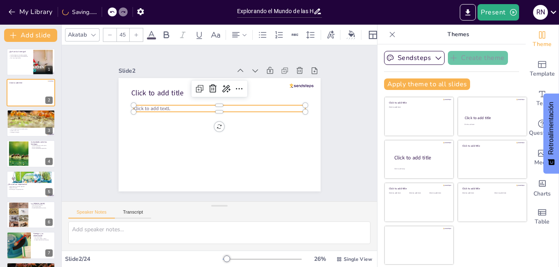
checkbox input "true"
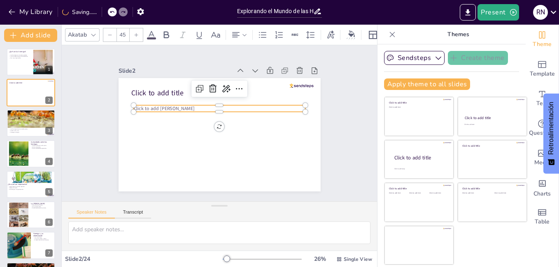
checkbox input "true"
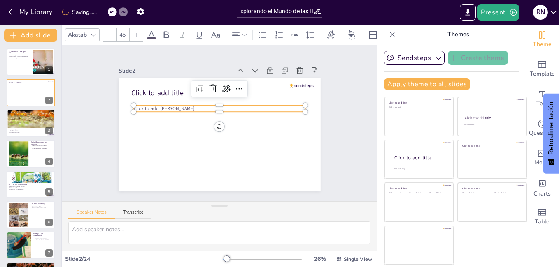
checkbox input "true"
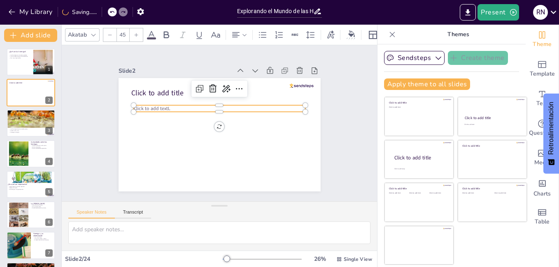
checkbox input "true"
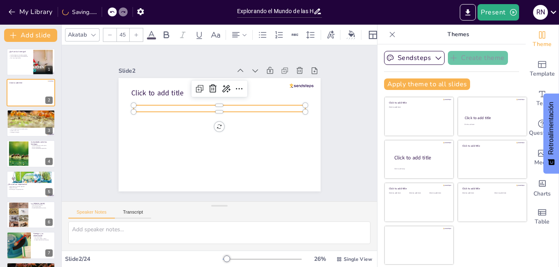
checkbox input "true"
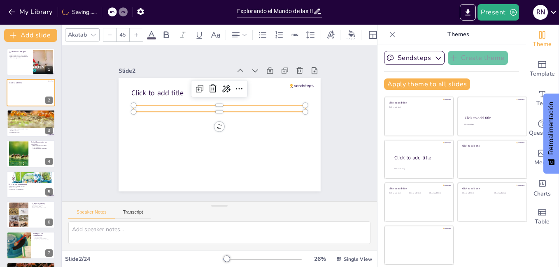
checkbox input "true"
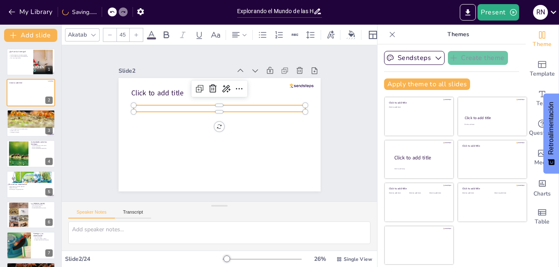
checkbox input "true"
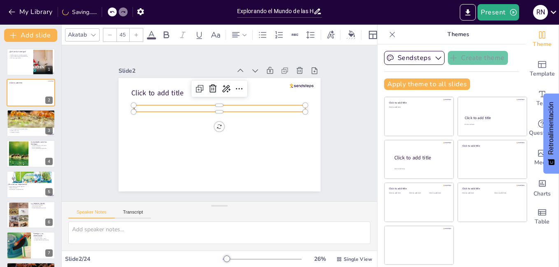
checkbox input "true"
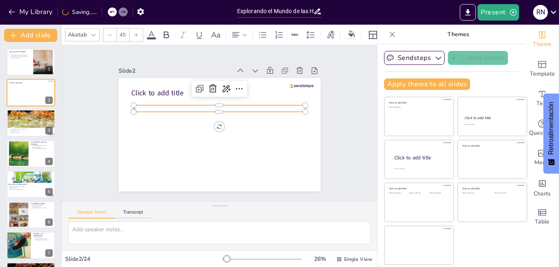
checkbox input "true"
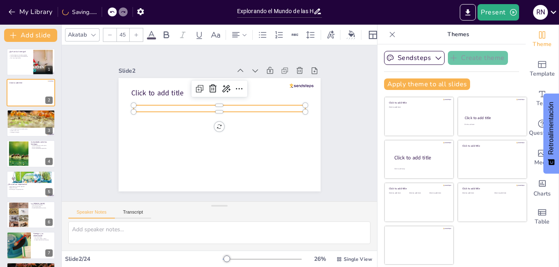
checkbox input "true"
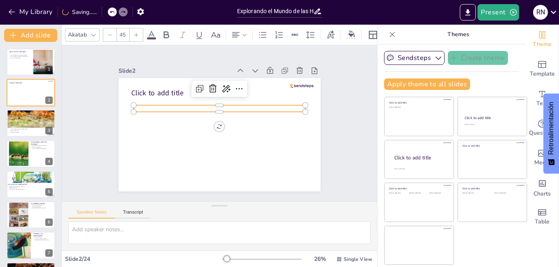
checkbox input "true"
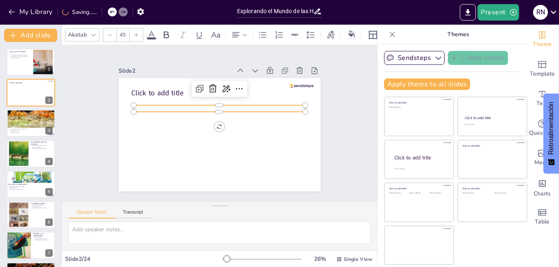
checkbox input "true"
click at [146, 100] on span "LA VIDA EN UNA COLONIA" at bounding box center [172, 86] width 52 height 28
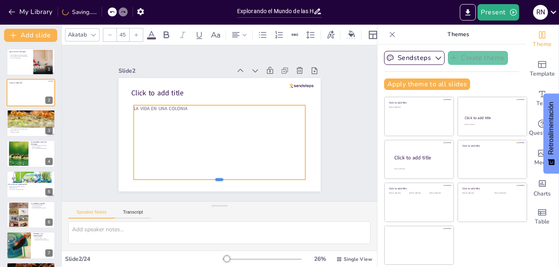
drag, startPoint x: 214, startPoint y: 109, endPoint x: 212, endPoint y: 177, distance: 67.9
click at [192, 177] on div at bounding box center [162, 104] width 59 height 165
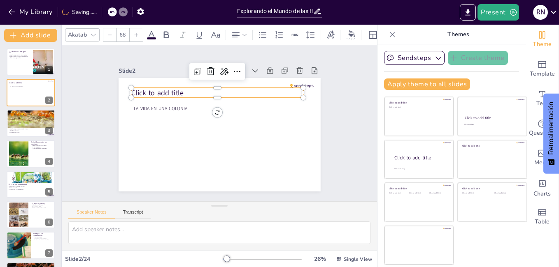
click at [171, 81] on span "Click to add title" at bounding box center [193, 59] width 45 height 42
click at [241, 72] on icon at bounding box center [248, 79] width 14 height 14
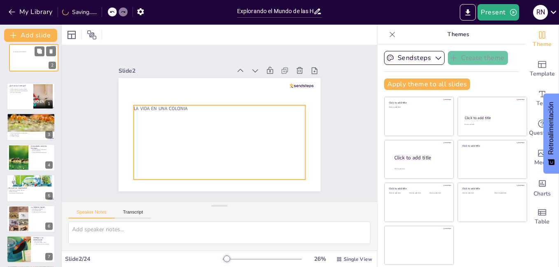
drag, startPoint x: 29, startPoint y: 98, endPoint x: 32, endPoint y: 60, distance: 37.2
click at [32, 60] on div "LA VIDA EN UNA COLONIA" at bounding box center [33, 60] width 41 height 18
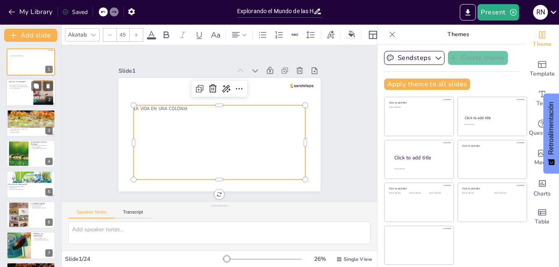
click at [179, 132] on div "LA VIDA EN UNA COLONIA" at bounding box center [215, 142] width 184 height 109
click at [157, 129] on div "LA VIDA EN UNA COLONIA" at bounding box center [206, 138] width 177 height 170
click at [157, 129] on div "LA VIDA EN UNA COLONIA" at bounding box center [203, 134] width 161 height 183
click at [157, 129] on div "LA VIDA EN UNA COLONIA" at bounding box center [211, 141] width 187 height 138
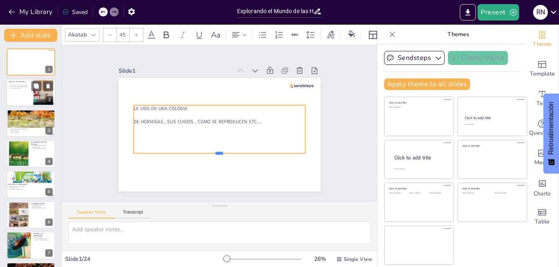
drag, startPoint x: 186, startPoint y: 130, endPoint x: 183, endPoint y: 153, distance: 23.2
click at [183, 153] on div at bounding box center [190, 140] width 92 height 152
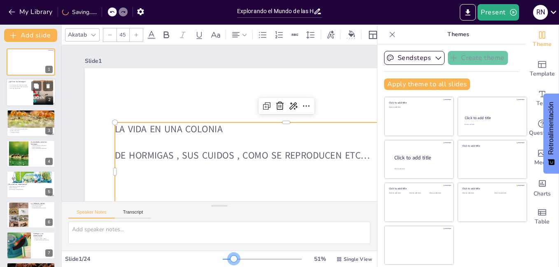
drag, startPoint x: 231, startPoint y: 256, endPoint x: 228, endPoint y: 267, distance: 11.1
click at [228, 267] on div "Slide 1 / 24 51 % Single View" at bounding box center [219, 259] width 315 height 16
click at [20, 99] on div at bounding box center [30, 93] width 49 height 28
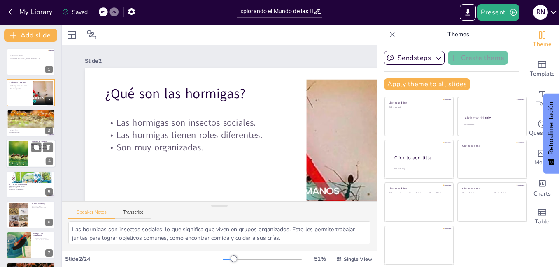
click at [29, 156] on div at bounding box center [30, 154] width 49 height 28
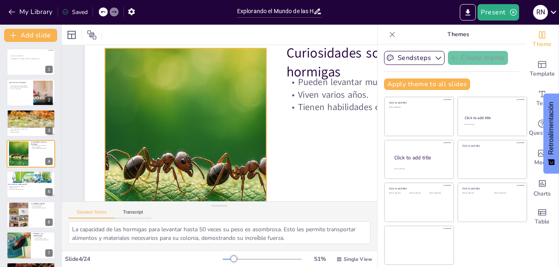
scroll to position [32, 0]
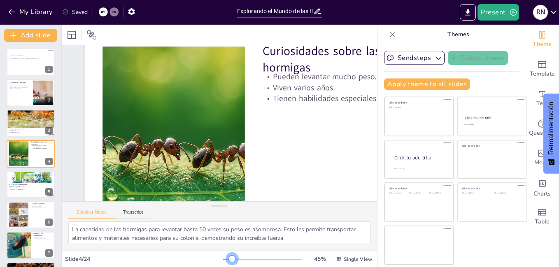
click at [229, 262] on div at bounding box center [232, 259] width 7 height 7
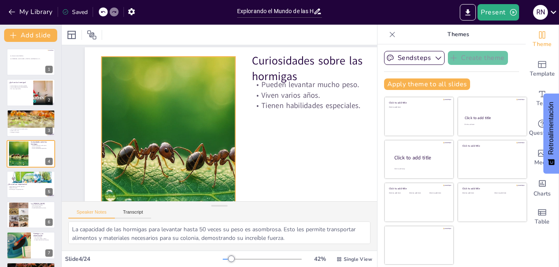
scroll to position [21, 0]
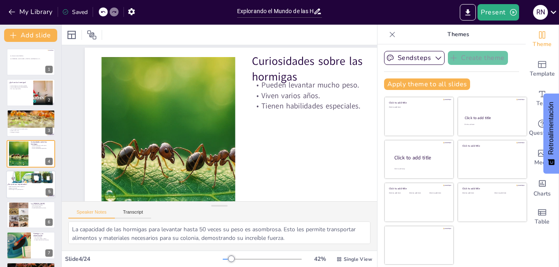
click at [26, 185] on p "¿Por qué son importantes?" at bounding box center [29, 185] width 44 height 2
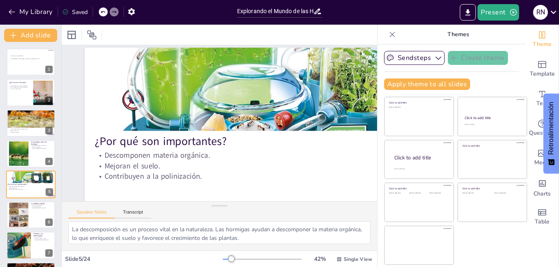
scroll to position [0, 0]
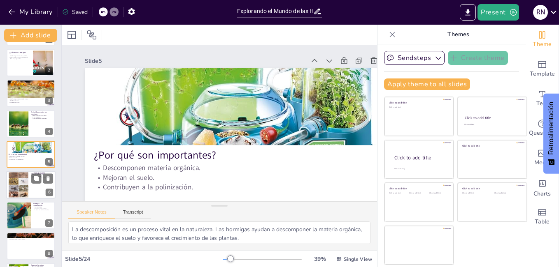
click at [23, 181] on div at bounding box center [19, 185] width 20 height 27
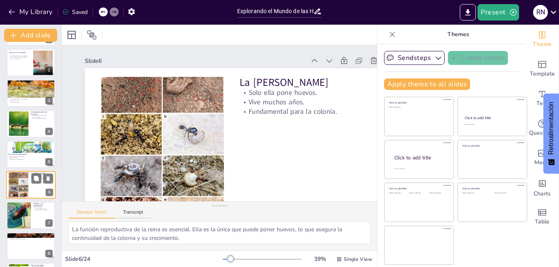
scroll to position [60, 0]
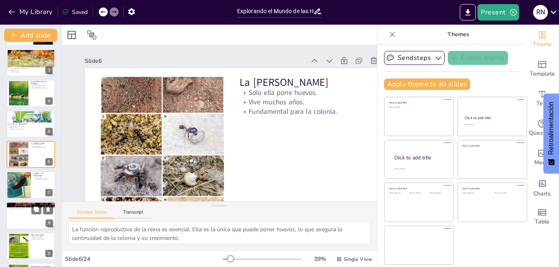
click at [22, 221] on div at bounding box center [30, 216] width 49 height 28
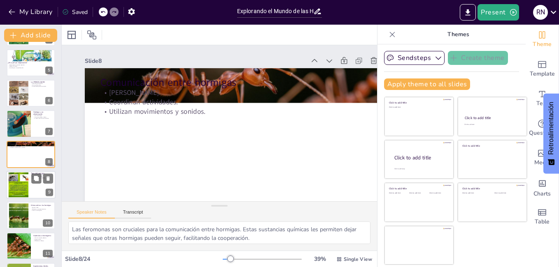
click at [22, 185] on div at bounding box center [18, 185] width 25 height 25
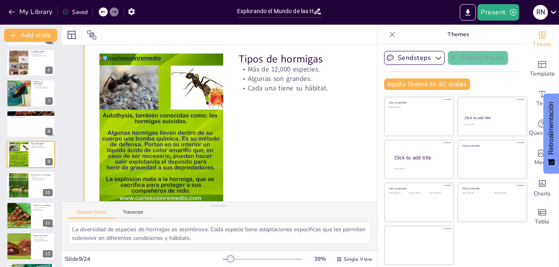
scroll to position [23, 1]
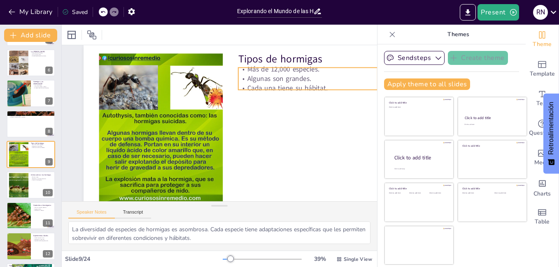
click at [261, 137] on p "Algunas son grandes." at bounding box center [273, 207] width 24 height 140
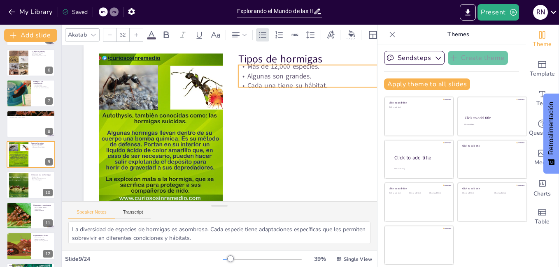
click at [255, 85] on div "Más de 12,000 especies. Algunas son grandes. Cada una tiene su hábitat." at bounding box center [319, 137] width 130 height 105
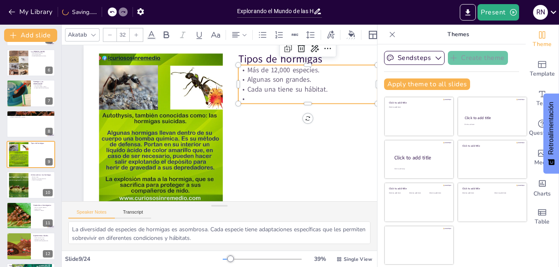
scroll to position [19, 1]
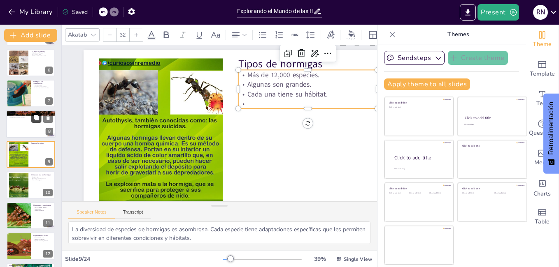
click at [39, 117] on icon at bounding box center [36, 117] width 5 height 5
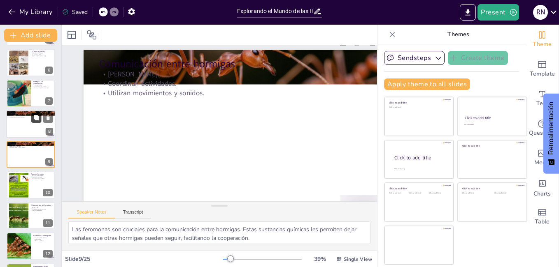
scroll to position [32, 1]
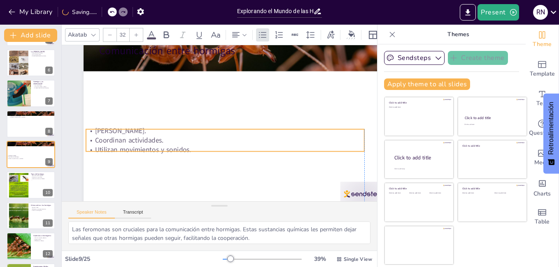
drag, startPoint x: 186, startPoint y: 71, endPoint x: 175, endPoint y: 141, distance: 70.8
click at [175, 141] on p "Coordinan actividades." at bounding box center [221, 141] width 274 height 67
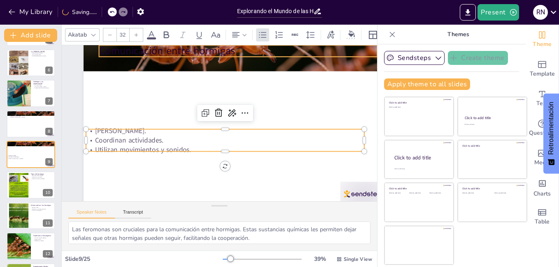
click at [250, 50] on p "Comunicación entre hormigas" at bounding box center [286, 156] width 72 height 275
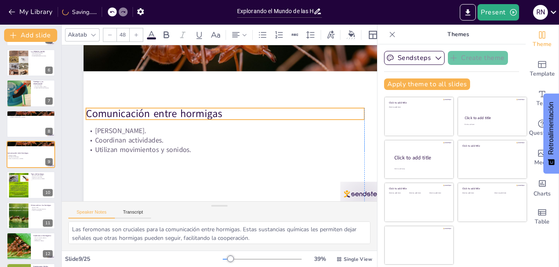
drag, startPoint x: 194, startPoint y: 50, endPoint x: 181, endPoint y: 112, distance: 63.4
click at [181, 112] on p "Comunicación entre hormigas" at bounding box center [230, 121] width 197 height 216
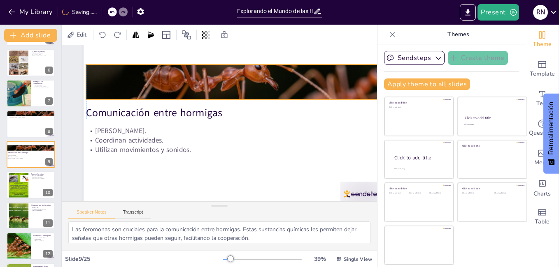
drag, startPoint x: 274, startPoint y: 69, endPoint x: 274, endPoint y: 97, distance: 28.0
click at [274, 97] on div at bounding box center [244, 162] width 305 height 355
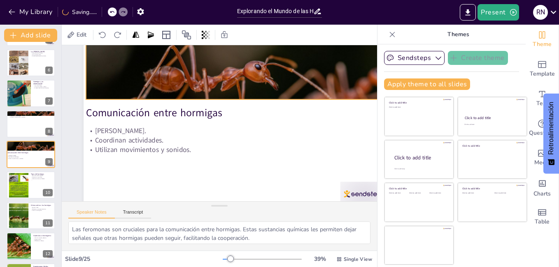
drag, startPoint x: 238, startPoint y: 63, endPoint x: 238, endPoint y: -12, distance: 75.3
click at [238, 0] on html "My Library Saving...... Explorando el Mundo de las Hormigas: Experimentos y Cur…" at bounding box center [279, 133] width 559 height 267
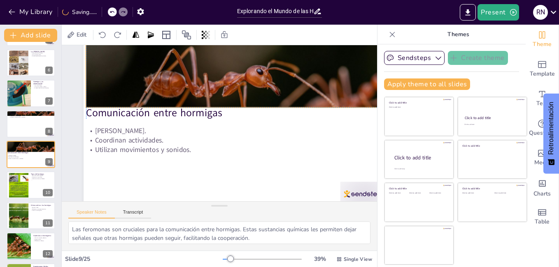
drag, startPoint x: 242, startPoint y: 98, endPoint x: 242, endPoint y: 102, distance: 4.1
click at [242, 102] on div at bounding box center [252, 95] width 353 height 267
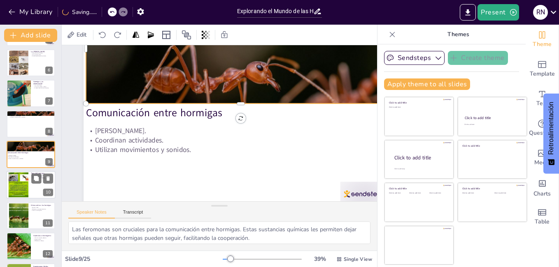
click at [14, 190] on div at bounding box center [18, 185] width 25 height 25
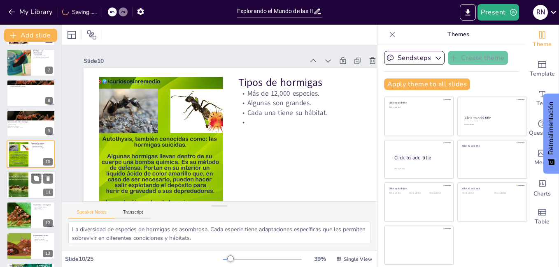
click at [15, 193] on div at bounding box center [18, 184] width 44 height 25
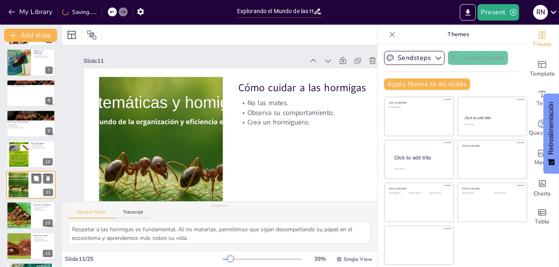
scroll to position [214, 0]
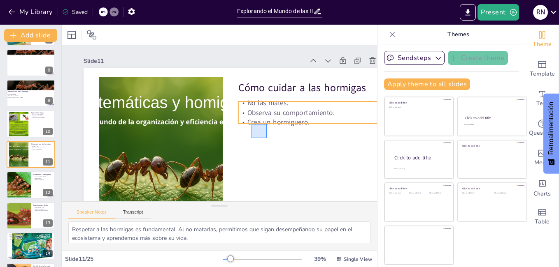
drag, startPoint x: 251, startPoint y: 138, endPoint x: 267, endPoint y: 124, distance: 20.7
click at [267, 124] on div "Cómo cuidar a las hormigas No las mates. Observa su comportamiento. Crea un hor…" at bounding box center [263, 85] width 268 height 155
click at [274, 127] on p "Observa su comportamiento." at bounding box center [286, 182] width 100 height 110
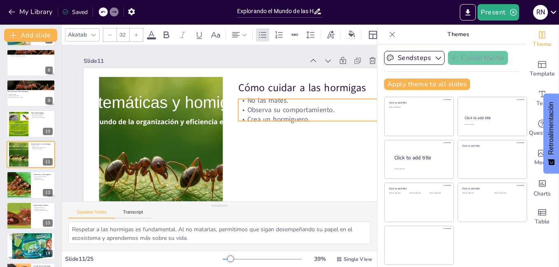
click at [274, 117] on p "Observa su comportamiento." at bounding box center [303, 156] width 126 height 78
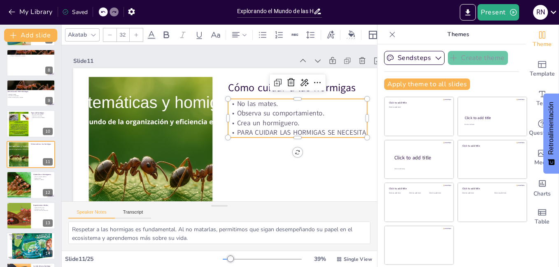
scroll to position [0, 15]
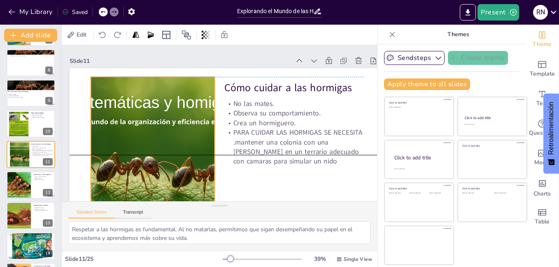
drag, startPoint x: 201, startPoint y: 146, endPoint x: 207, endPoint y: 148, distance: 6.0
click at [207, 148] on div at bounding box center [261, 62] width 319 height 275
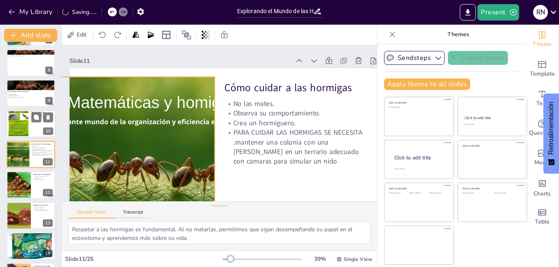
drag, startPoint x: 90, startPoint y: 127, endPoint x: 53, endPoint y: 127, distance: 37.0
click at [53, 127] on div "Document fonts Akatab Recently used Akatab Mulish Popular fonts Lato Montserrat…" at bounding box center [279, 146] width 559 height 243
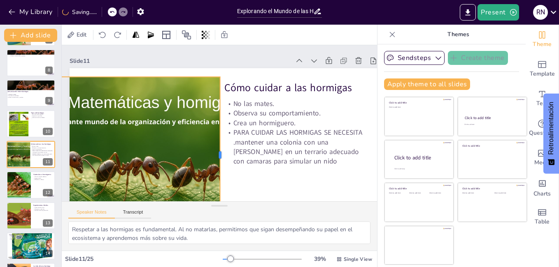
drag, startPoint x: 214, startPoint y: 152, endPoint x: 220, endPoint y: 152, distance: 5.3
click at [220, 152] on div at bounding box center [213, 154] width 55 height 151
click at [7, 188] on div at bounding box center [19, 185] width 50 height 28
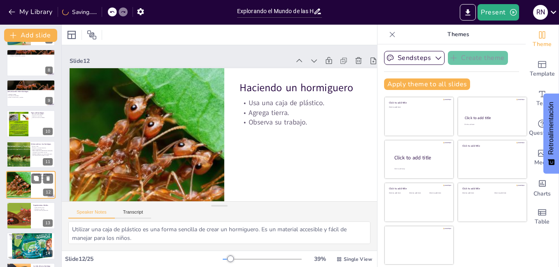
scroll to position [244, 0]
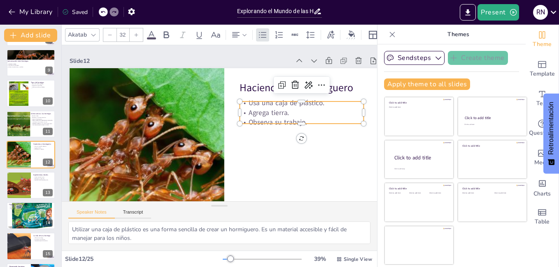
click at [277, 133] on p "Agrega tierra." at bounding box center [270, 189] width 70 height 112
click at [214, 139] on p "Observa su trabajo." at bounding box center [179, 195] width 70 height 112
click at [307, 126] on p "Observa su trabajo." at bounding box center [295, 155] width 117 height 59
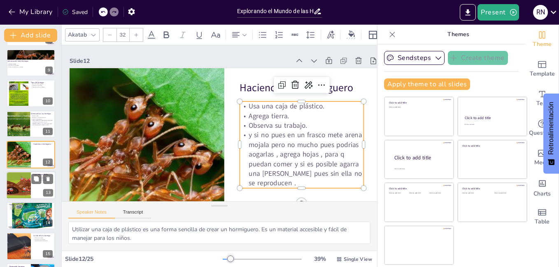
click at [9, 188] on div at bounding box center [18, 186] width 53 height 28
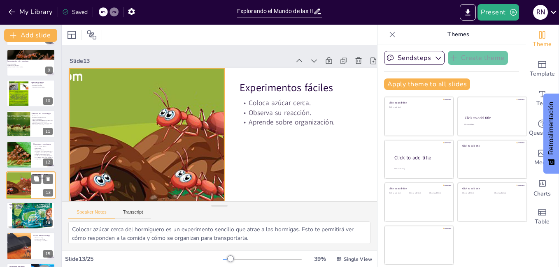
scroll to position [275, 0]
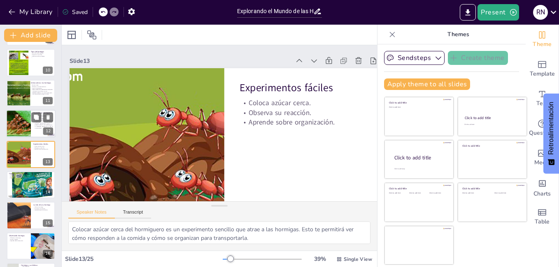
click at [20, 114] on div at bounding box center [19, 124] width 50 height 28
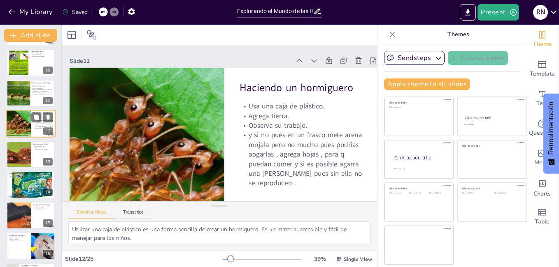
scroll to position [244, 0]
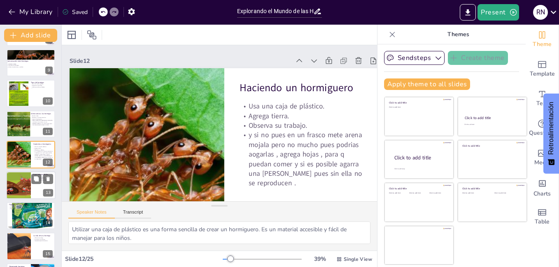
click at [21, 192] on div at bounding box center [18, 186] width 53 height 28
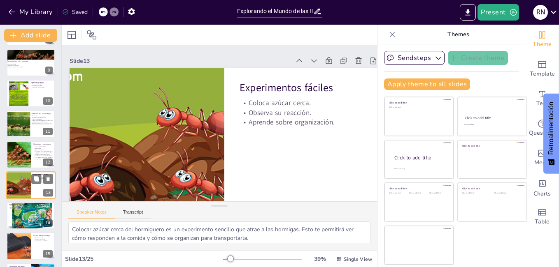
scroll to position [275, 0]
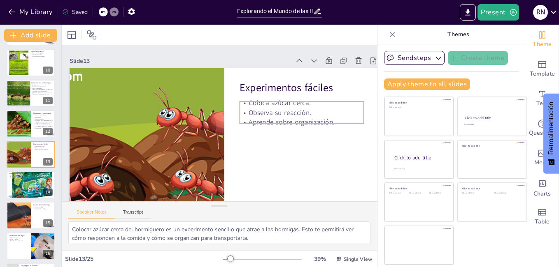
click at [249, 140] on p "Aprende sobre organización." at bounding box center [253, 198] width 59 height 117
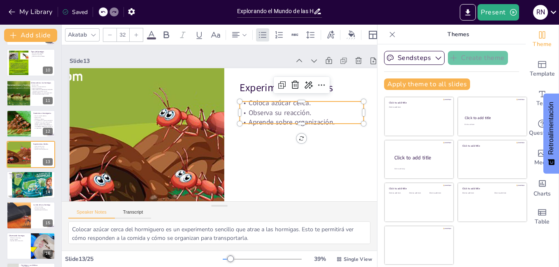
click at [249, 133] on p "Aprende sobre organización." at bounding box center [281, 178] width 98 height 90
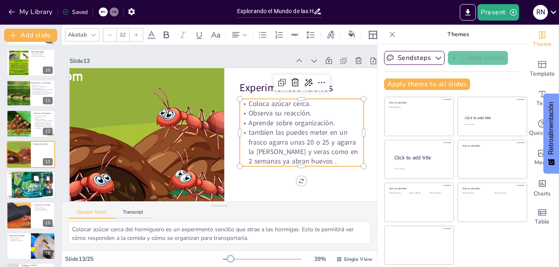
click at [17, 185] on div at bounding box center [30, 185] width 49 height 38
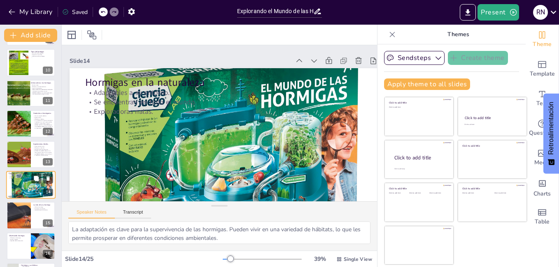
scroll to position [305, 0]
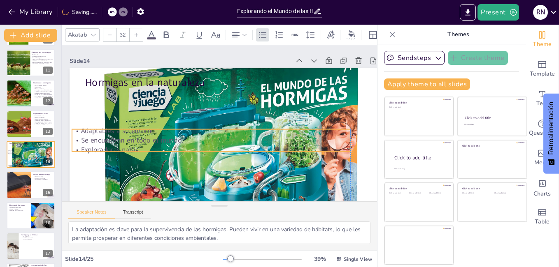
drag, startPoint x: 107, startPoint y: 100, endPoint x: 91, endPoint y: 138, distance: 41.5
click at [91, 138] on p "Se encuentran en todo el mundo." at bounding box center [205, 135] width 258 height 122
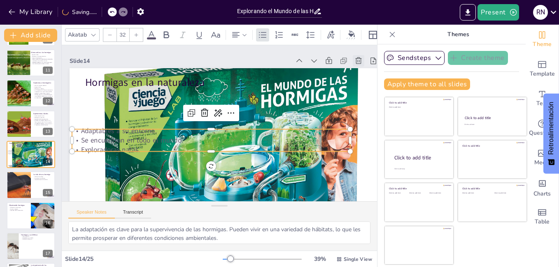
click at [354, 179] on icon at bounding box center [359, 185] width 12 height 12
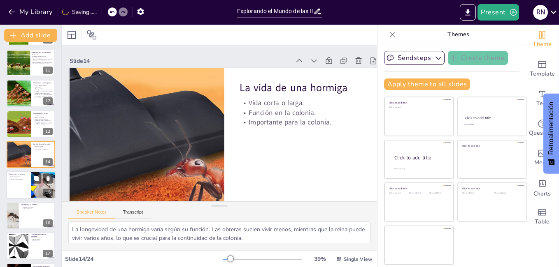
click at [18, 188] on div at bounding box center [30, 186] width 49 height 28
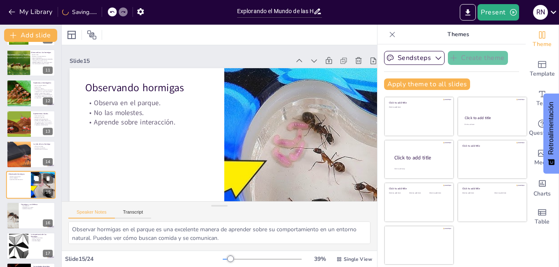
scroll to position [336, 0]
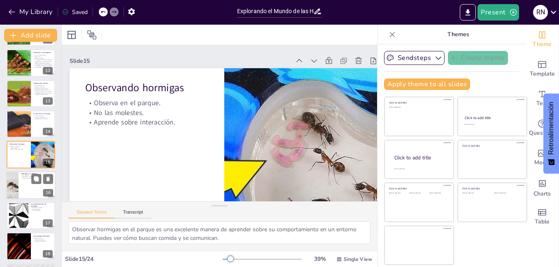
click at [20, 191] on div at bounding box center [30, 186] width 49 height 28
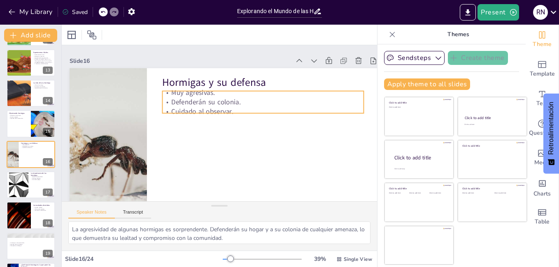
click at [213, 111] on p "Cuidado al observar." at bounding box center [259, 144] width 156 height 142
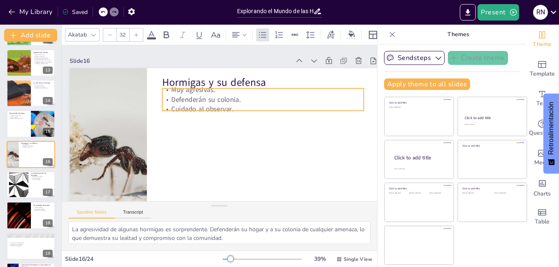
click at [213, 111] on p "Cuidado al observar." at bounding box center [265, 128] width 188 height 91
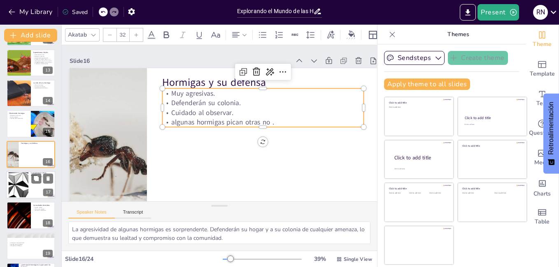
click at [25, 188] on div at bounding box center [18, 185] width 44 height 25
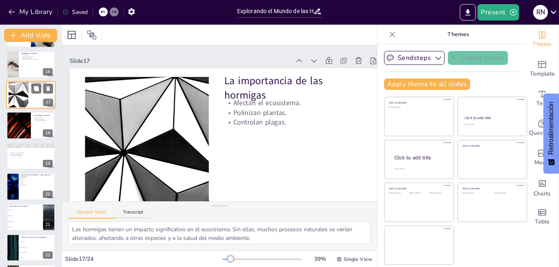
scroll to position [458, 0]
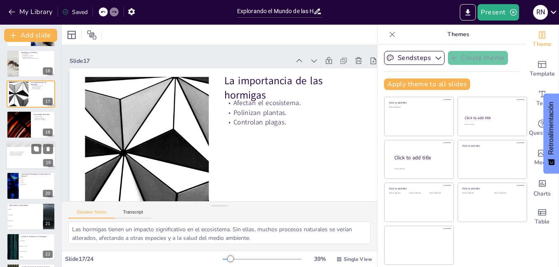
click at [21, 155] on p "Comparte tus hallazgos." at bounding box center [31, 156] width 44 height 2
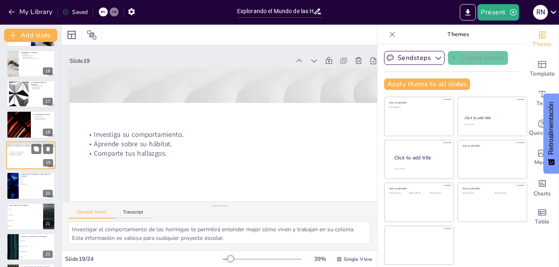
scroll to position [458, 0]
click at [363, 149] on icon at bounding box center [369, 155] width 12 height 12
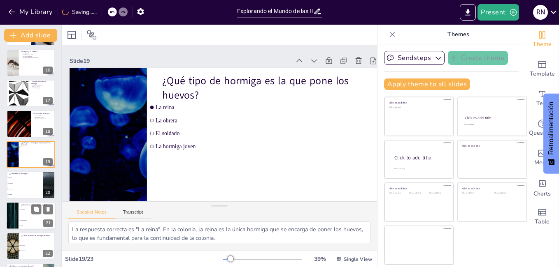
click at [12, 219] on div at bounding box center [12, 216] width 49 height 28
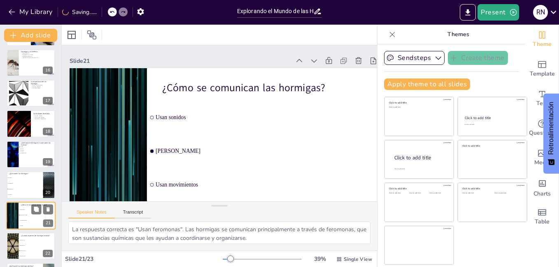
scroll to position [488, 0]
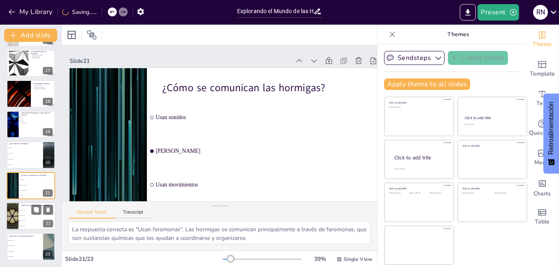
click at [16, 221] on div at bounding box center [12, 216] width 49 height 28
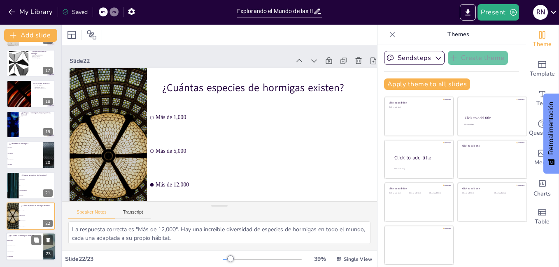
click at [21, 244] on li "Solo cuidan a la reina" at bounding box center [24, 246] width 37 height 5
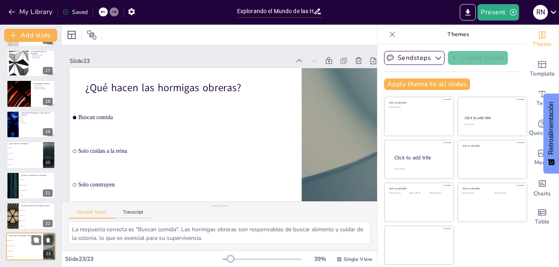
scroll to position [32, 15]
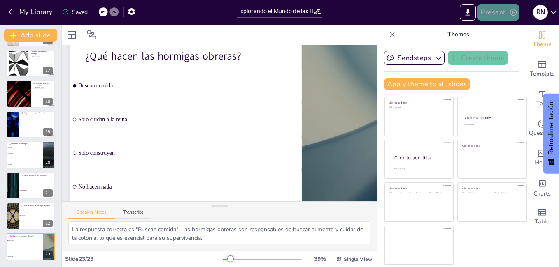
click at [507, 12] on button "Present" at bounding box center [497, 12] width 41 height 16
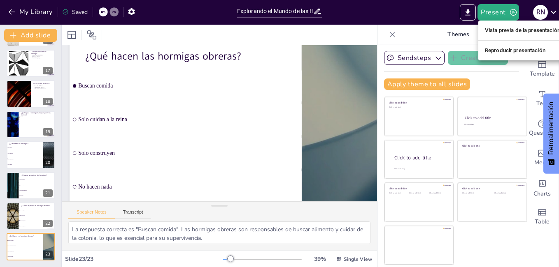
click at [514, 51] on li "Reproducir presentación" at bounding box center [522, 50] width 88 height 13
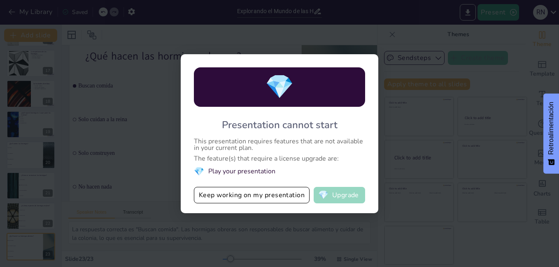
click at [339, 198] on button "💎 Upgrade" at bounding box center [339, 195] width 51 height 16
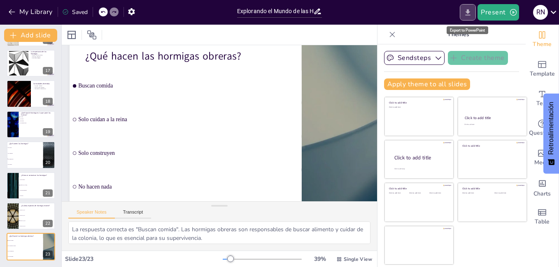
click at [468, 8] on icon "Export to PowerPoint" at bounding box center [467, 12] width 9 height 9
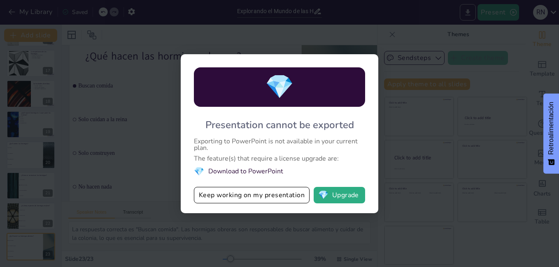
click at [468, 19] on div "💎 Presentation cannot be exported Exporting to PowerPoint is not available in y…" at bounding box center [279, 133] width 559 height 267
click at [286, 200] on button "Keep working on my presentation" at bounding box center [252, 195] width 116 height 16
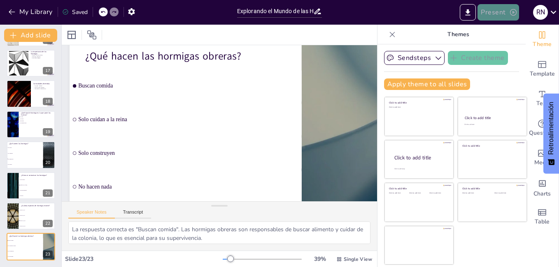
click at [500, 15] on button "Present" at bounding box center [497, 12] width 41 height 16
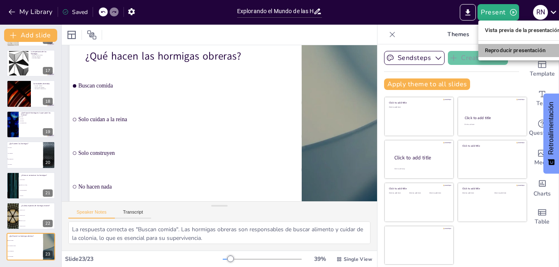
click at [517, 49] on li "Reproducir presentación" at bounding box center [522, 50] width 88 height 13
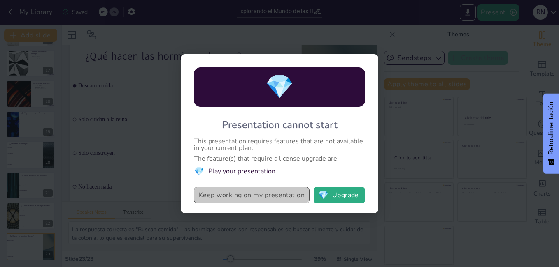
click at [262, 195] on button "Keep working on my presentation" at bounding box center [252, 195] width 116 height 16
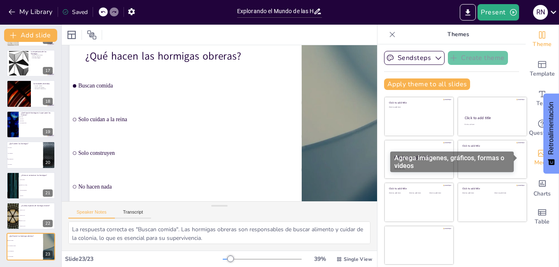
click at [537, 154] on icon "Add images, graphics, shapes or video" at bounding box center [542, 154] width 10 height 10
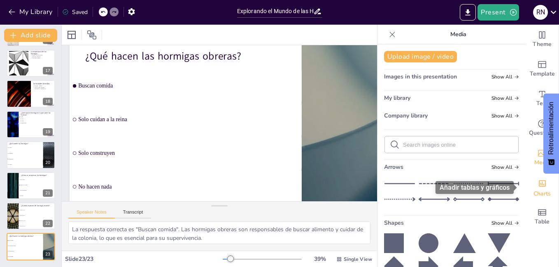
click at [538, 189] on div "Add charts and graphs" at bounding box center [542, 183] width 9 height 13
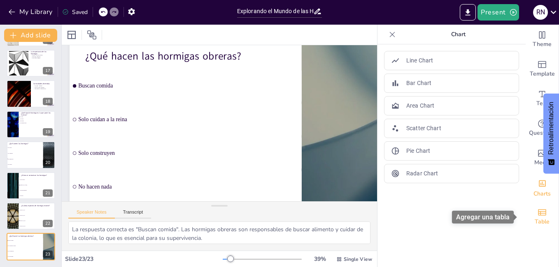
click at [538, 221] on span "Table" at bounding box center [542, 222] width 15 height 9
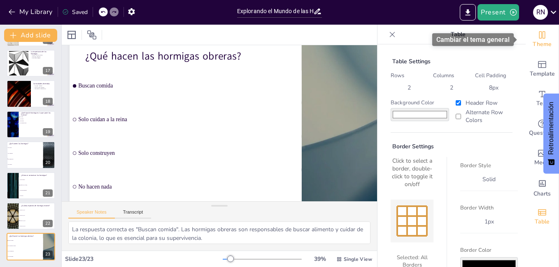
click at [537, 47] on span "Theme" at bounding box center [541, 44] width 19 height 9
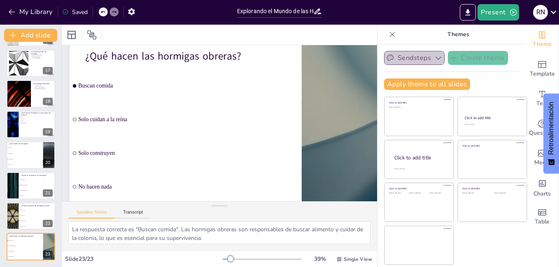
click at [399, 54] on button "Sendsteps" at bounding box center [414, 58] width 60 height 14
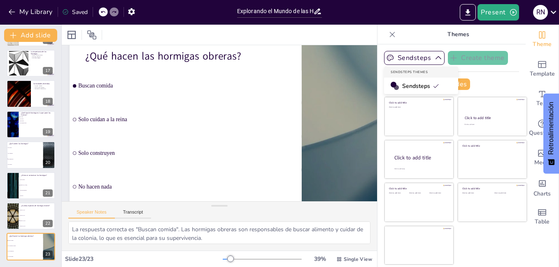
click at [406, 85] on span "Sendsteps" at bounding box center [420, 86] width 37 height 8
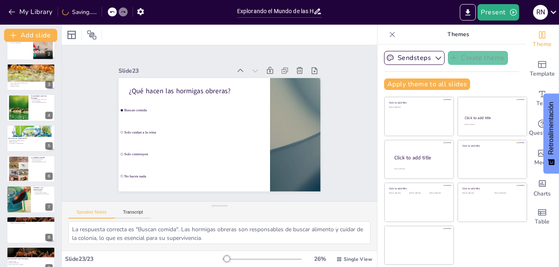
scroll to position [0, 0]
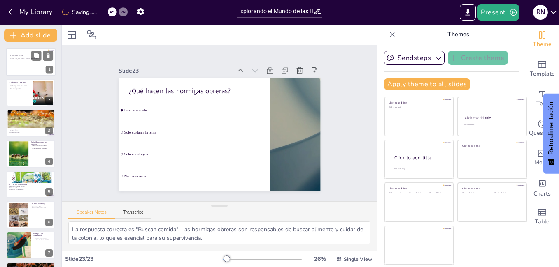
click at [34, 65] on div "LA VIDA EN UNA COLONIA DE HORMIGAS , SUS CUIDOS , COMO SE REPRODUCEN ETC…" at bounding box center [31, 61] width 42 height 12
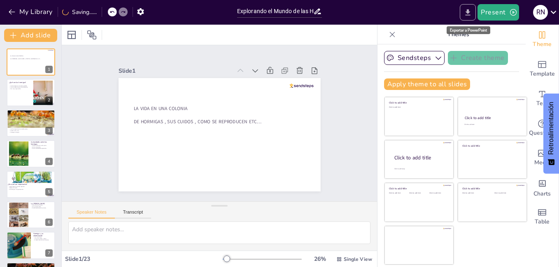
click at [466, 16] on icon "Export to PowerPoint" at bounding box center [467, 12] width 9 height 9
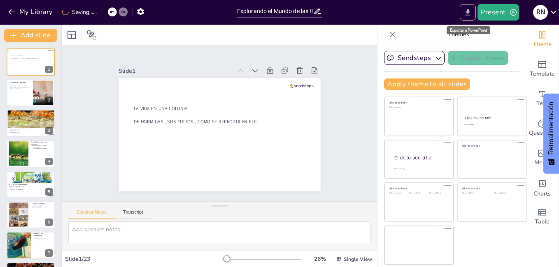
click at [466, 16] on icon "Export to PowerPoint" at bounding box center [467, 12] width 9 height 9
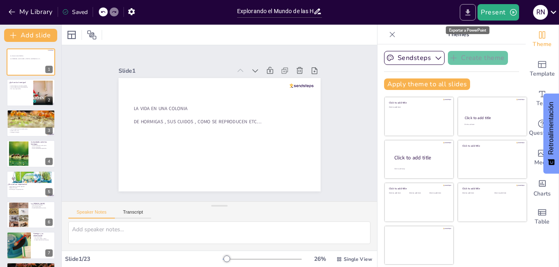
click at [466, 16] on icon "Export to PowerPoint" at bounding box center [467, 12] width 9 height 9
drag, startPoint x: 466, startPoint y: 16, endPoint x: 345, endPoint y: 159, distance: 187.2
click at [472, 12] on icon "Export to PowerPoint" at bounding box center [467, 12] width 9 height 9
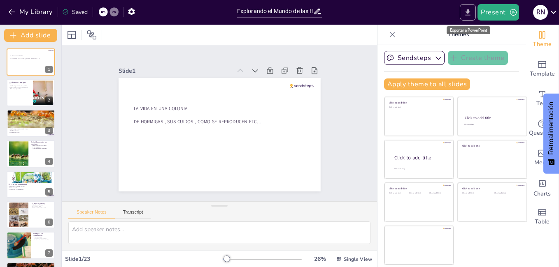
click at [472, 12] on icon "Export to PowerPoint" at bounding box center [467, 12] width 9 height 9
click at [471, 13] on icon "Export to PowerPoint" at bounding box center [467, 12] width 9 height 9
drag, startPoint x: 471, startPoint y: 13, endPoint x: 467, endPoint y: 15, distance: 4.2
click at [467, 15] on icon "Export to PowerPoint" at bounding box center [467, 12] width 9 height 9
click at [467, 15] on icon "Export to PowerPoint" at bounding box center [467, 12] width 5 height 6
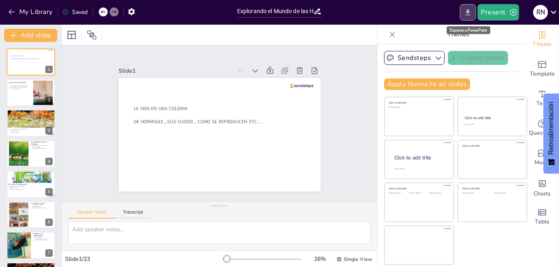
click at [467, 15] on icon "Export to PowerPoint" at bounding box center [467, 12] width 5 height 6
click at [466, 12] on icon "Export to PowerPoint" at bounding box center [467, 12] width 9 height 9
click at [553, 9] on icon at bounding box center [553, 12] width 11 height 11
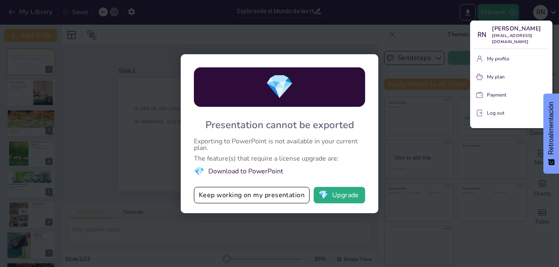
click at [340, 201] on div at bounding box center [279, 133] width 559 height 267
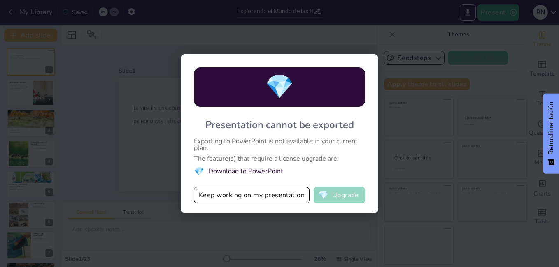
click at [348, 195] on button "💎 Upgrade" at bounding box center [339, 195] width 51 height 16
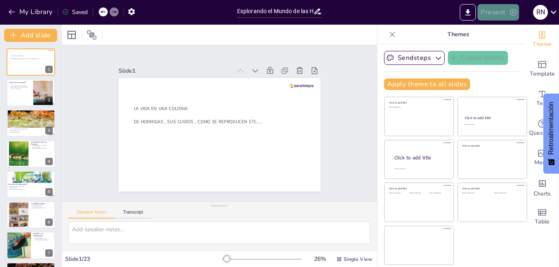
click at [493, 11] on button "Present" at bounding box center [497, 12] width 41 height 16
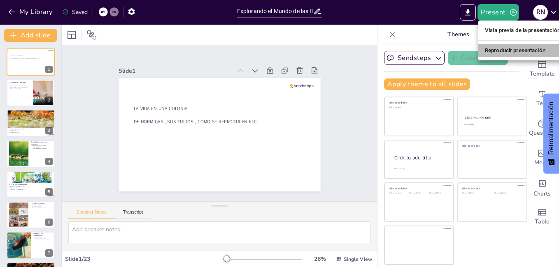
click at [490, 50] on li "Reproducir presentación" at bounding box center [522, 50] width 88 height 13
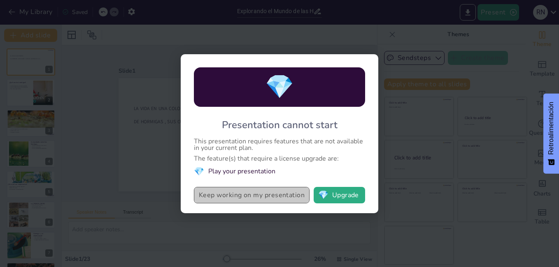
click at [233, 203] on button "Keep working on my presentation" at bounding box center [252, 195] width 116 height 16
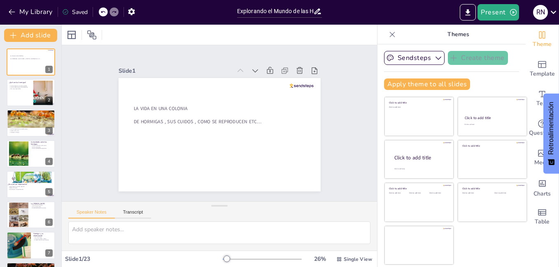
click at [551, 120] on span "Retroalimentación" at bounding box center [550, 128] width 7 height 53
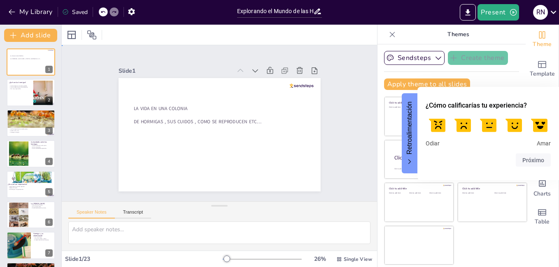
click at [335, 134] on div "Slide 1 LA VIDA EN UNA COLONIA DE HORMIGAS , SUS CUIDOS , COMO SE REPRODUCEN ET…" at bounding box center [219, 123] width 261 height 162
click at [296, 99] on div at bounding box center [307, 103] width 24 height 9
click at [308, 72] on icon at bounding box center [313, 77] width 11 height 11
click at [34, 58] on icon at bounding box center [36, 56] width 6 height 6
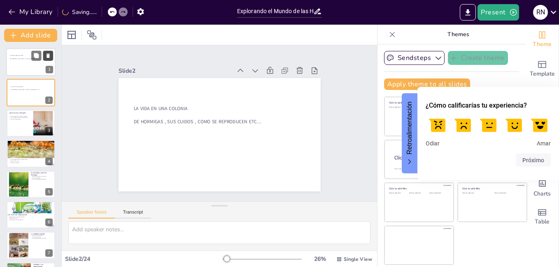
click at [50, 56] on icon at bounding box center [48, 56] width 6 height 6
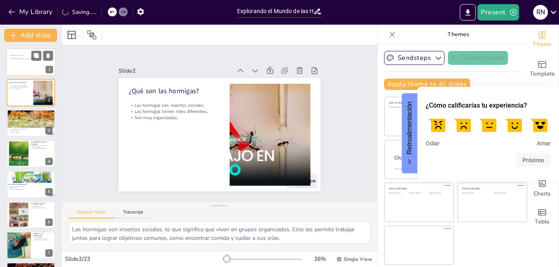
click at [23, 60] on p at bounding box center [31, 61] width 42 height 2
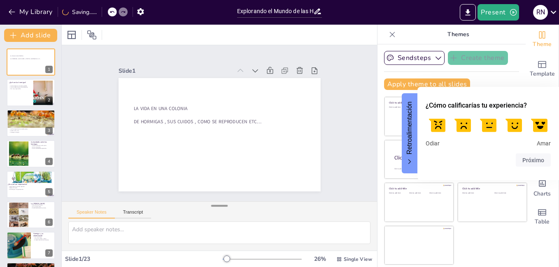
click at [216, 204] on div at bounding box center [219, 206] width 16 height 8
click at [216, 208] on div at bounding box center [219, 206] width 16 height 8
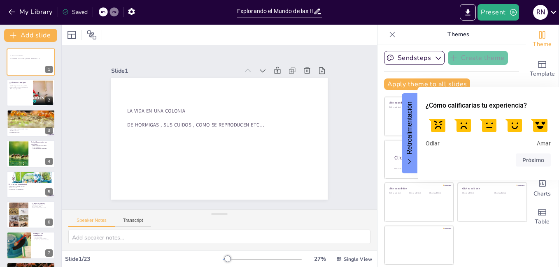
drag, startPoint x: 219, startPoint y: 207, endPoint x: 217, endPoint y: 222, distance: 15.8
click at [217, 222] on div "Speaker Notes Transcript" at bounding box center [219, 230] width 315 height 41
click at [30, 124] on div at bounding box center [31, 114] width 49 height 34
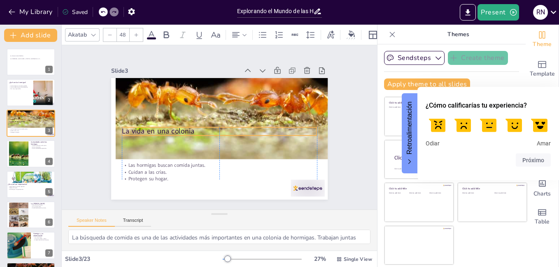
drag, startPoint x: 140, startPoint y: 84, endPoint x: 137, endPoint y: 127, distance: 43.7
click at [137, 127] on p "La vida en una colonia" at bounding box center [218, 131] width 193 height 50
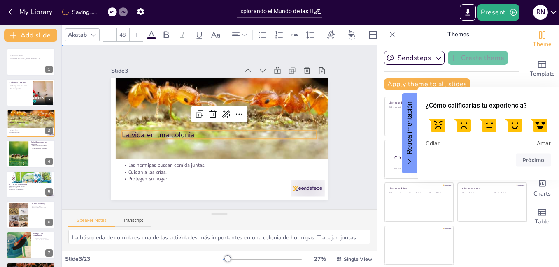
click at [71, 145] on div "Slide 1 LA VIDA EN UNA COLONIA DE HORMIGAS , SUS CUIDOS , COMO SE REPRODUCEN ET…" at bounding box center [219, 127] width 351 height 254
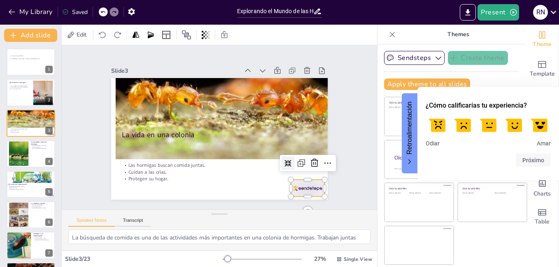
click at [300, 194] on div at bounding box center [293, 205] width 37 height 23
click at [310, 177] on icon at bounding box center [305, 183] width 12 height 12
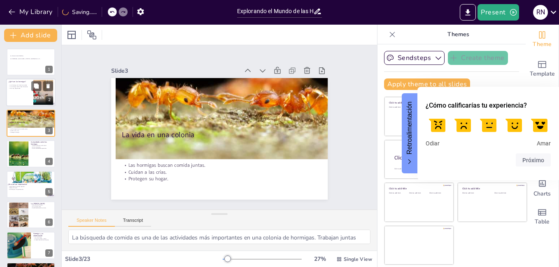
click at [29, 103] on div at bounding box center [30, 93] width 49 height 28
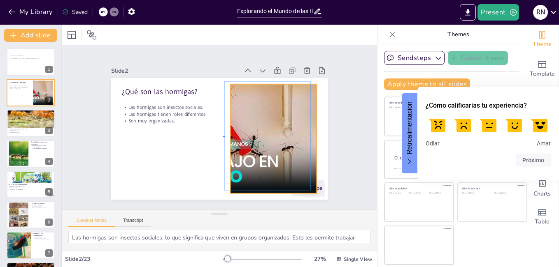
click at [225, 102] on div "¿Qué son las hormigas? Las hormigas son insectos sociales. Las hormigas tienen …" at bounding box center [230, 79] width 212 height 45
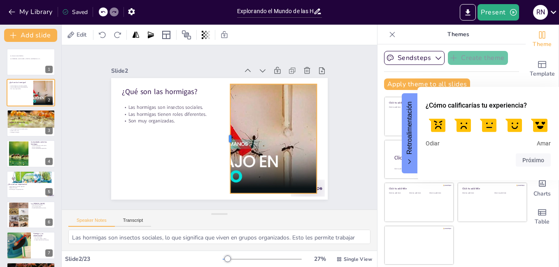
click at [221, 135] on div at bounding box center [225, 140] width 18 height 110
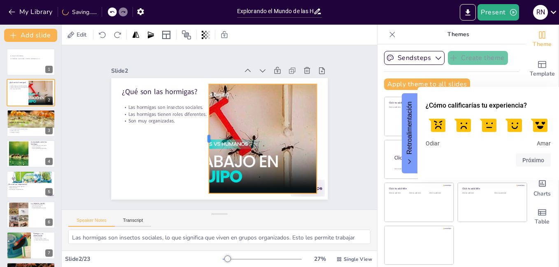
drag, startPoint x: 223, startPoint y: 134, endPoint x: 202, endPoint y: 138, distance: 21.7
click at [202, 138] on div at bounding box center [220, 109] width 86 height 78
click at [339, 128] on div "Slide 1 LA VIDA EN UNA COLONIA DE HORMIGAS , SUS CUIDOS , COMO SE REPRODUCEN ET…" at bounding box center [219, 127] width 295 height 219
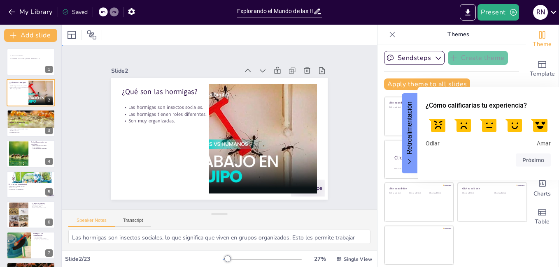
click at [334, 129] on div "Slide 1 LA VIDA EN UNA COLONIA DE HORMIGAS , SUS CUIDOS , COMO SE REPRODUCEN ET…" at bounding box center [219, 128] width 287 height 196
click at [348, 115] on div "Slide 1 LA VIDA EN UNA COLONIA DE HORMIGAS , SUS CUIDOS , COMO SE REPRODUCEN ET…" at bounding box center [220, 127] width 352 height 319
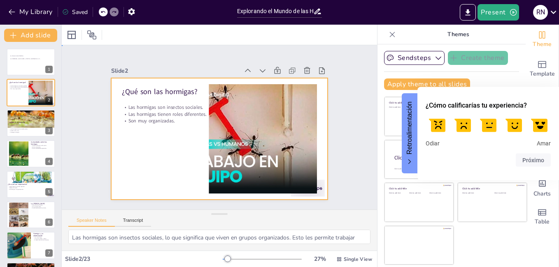
click at [319, 119] on div at bounding box center [216, 138] width 244 height 183
click at [335, 84] on div "Slide 1 LA VIDA EN UNA COLONIA DE HORMIGAS , SUS CUIDOS , COMO SE REPRODUCEN ET…" at bounding box center [219, 127] width 299 height 239
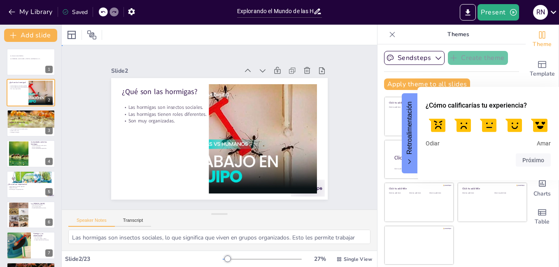
click at [335, 84] on div "Slide 1 LA VIDA EN UNA COLONIA DE HORMIGAS , SUS CUIDOS , COMO SE REPRODUCEN ET…" at bounding box center [219, 127] width 287 height 196
drag, startPoint x: 335, startPoint y: 84, endPoint x: 333, endPoint y: 158, distance: 73.3
click at [333, 158] on div "Slide 1 LA VIDA EN UNA COLONIA DE HORMIGAS , SUS CUIDOS , COMO SE REPRODUCEN ET…" at bounding box center [219, 128] width 298 height 272
click at [341, 105] on div "Slide 1 LA VIDA EN UNA COLONIA DE HORMIGAS , SUS CUIDOS , COMO SE REPRODUCEN ET…" at bounding box center [219, 127] width 295 height 219
click at [388, 33] on icon at bounding box center [392, 34] width 8 height 8
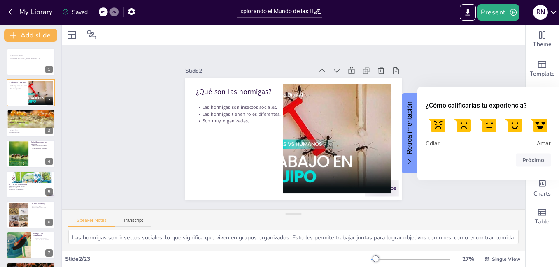
click at [409, 164] on icon "Comentarios - Ocultar encuesta" at bounding box center [409, 162] width 2 height 5
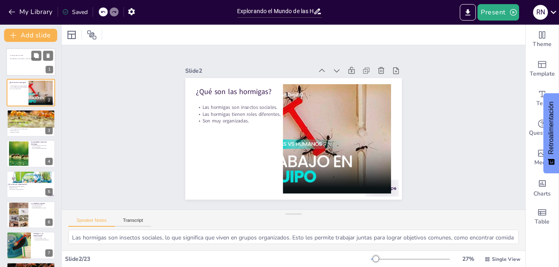
click at [29, 67] on div at bounding box center [30, 62] width 49 height 28
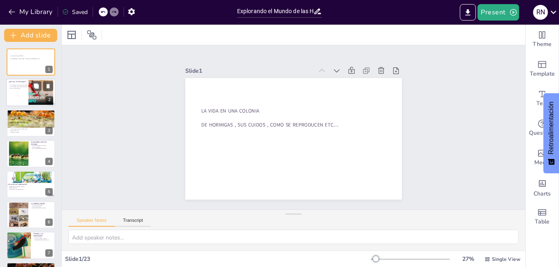
click at [23, 98] on div at bounding box center [30, 93] width 49 height 28
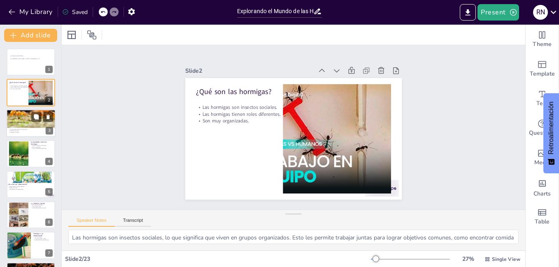
click at [19, 120] on div at bounding box center [31, 114] width 49 height 34
